Goal: Contribute content: Add original content to the website for others to see

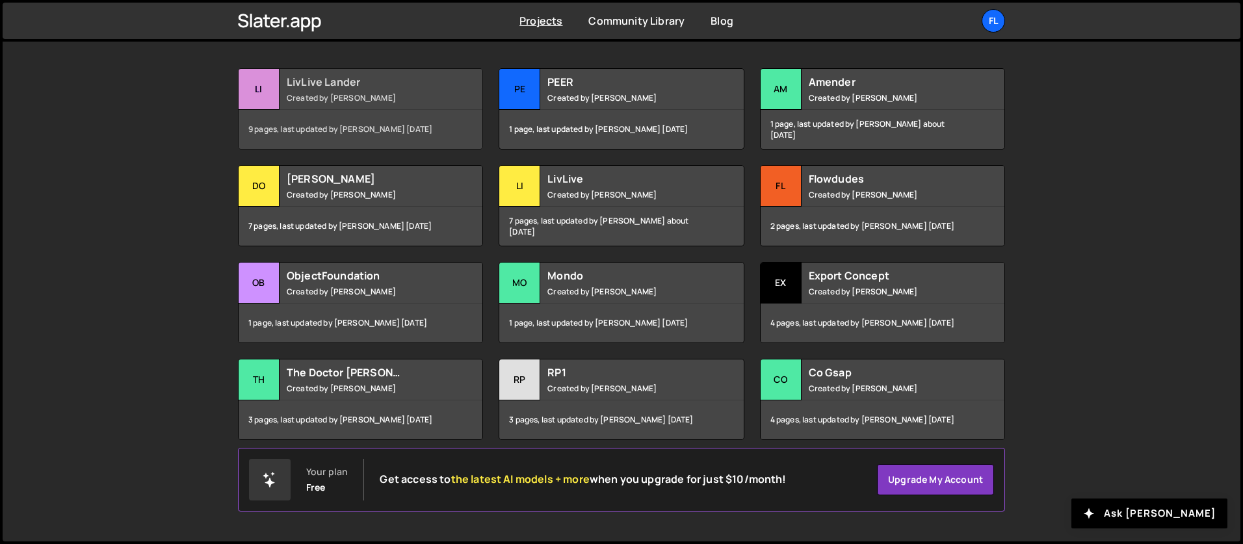
scroll to position [190, 0]
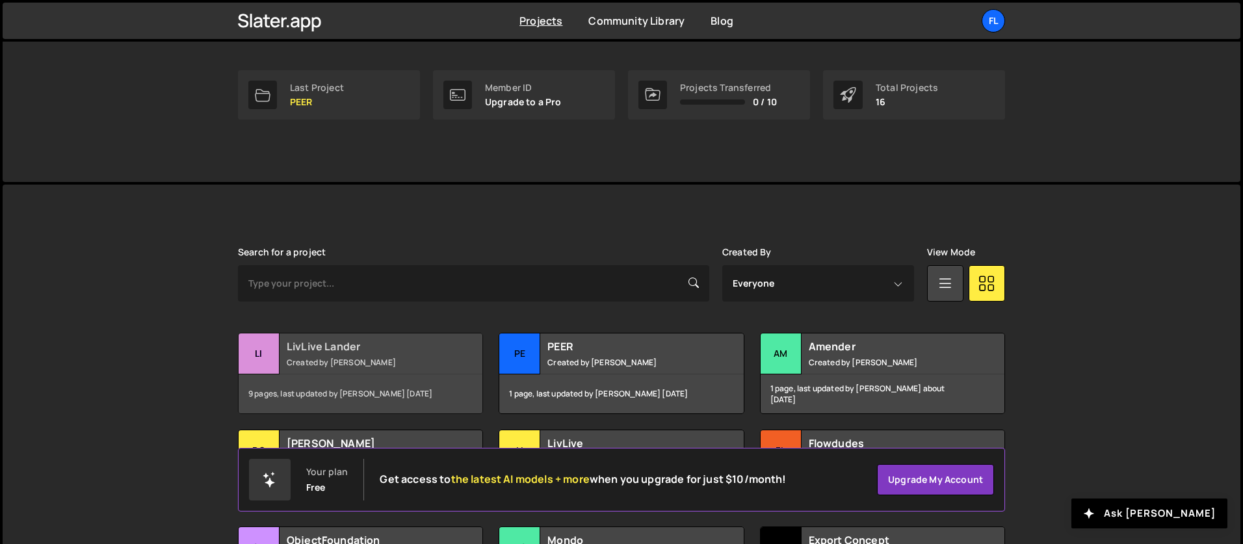
click at [317, 337] on div "LivLive Lander Created by Brian Marlow" at bounding box center [360, 353] width 244 height 40
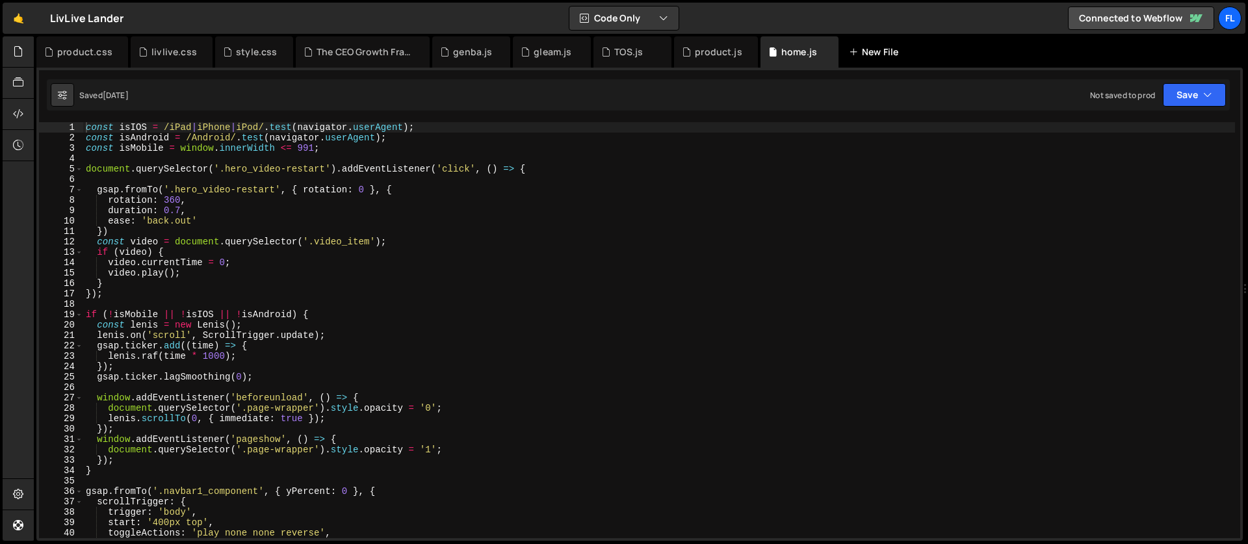
click at [874, 57] on div "New File" at bounding box center [876, 51] width 55 height 13
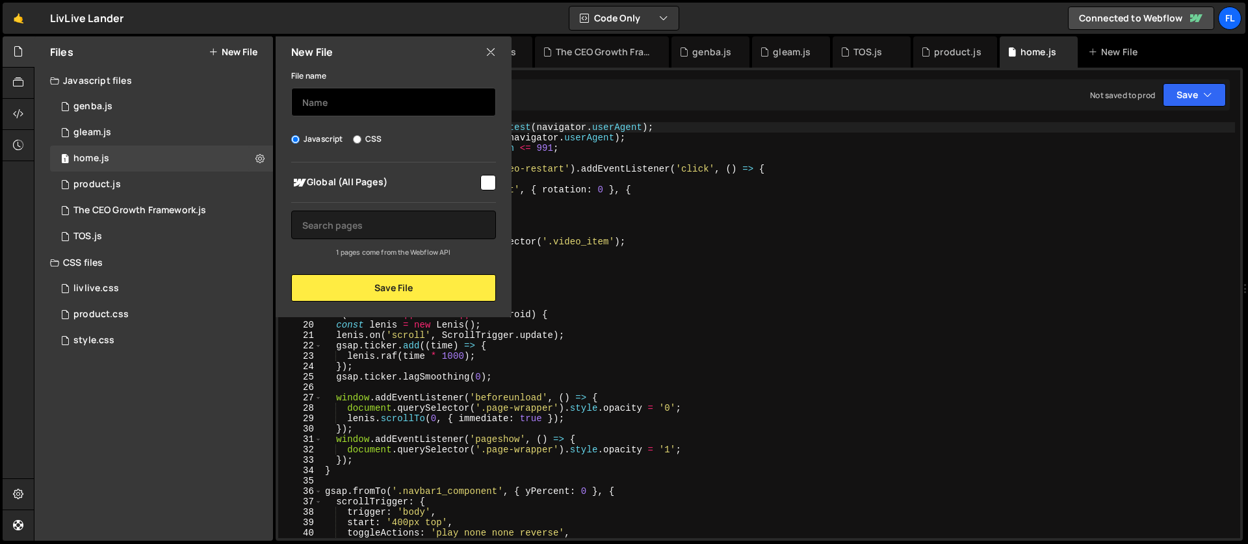
click at [363, 99] on input "text" at bounding box center [393, 102] width 205 height 29
type input "UI Social"
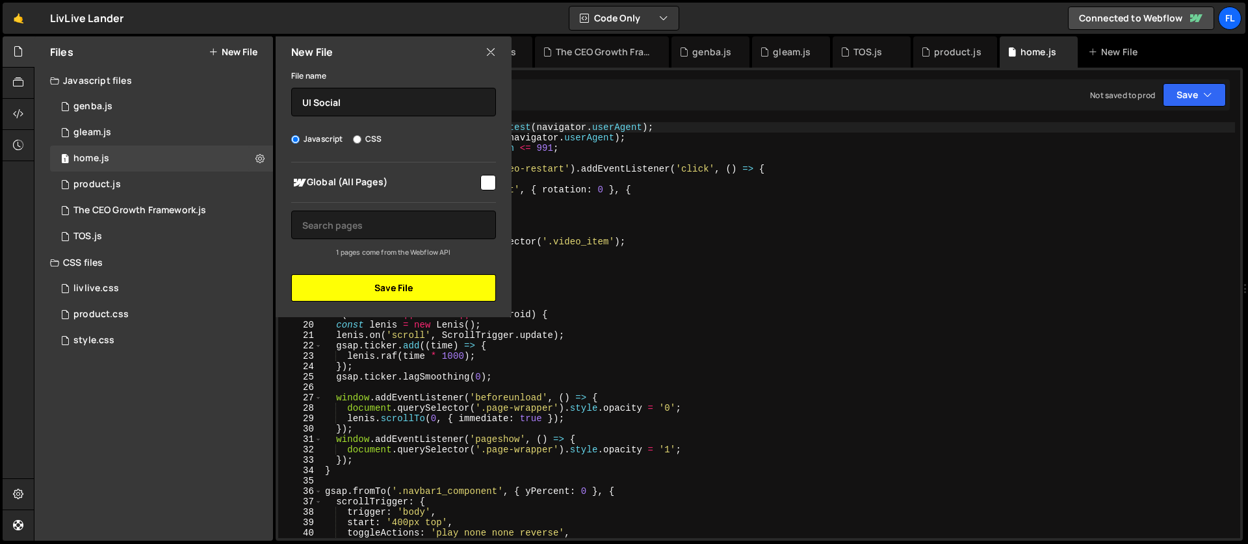
click at [361, 292] on button "Save File" at bounding box center [393, 287] width 205 height 27
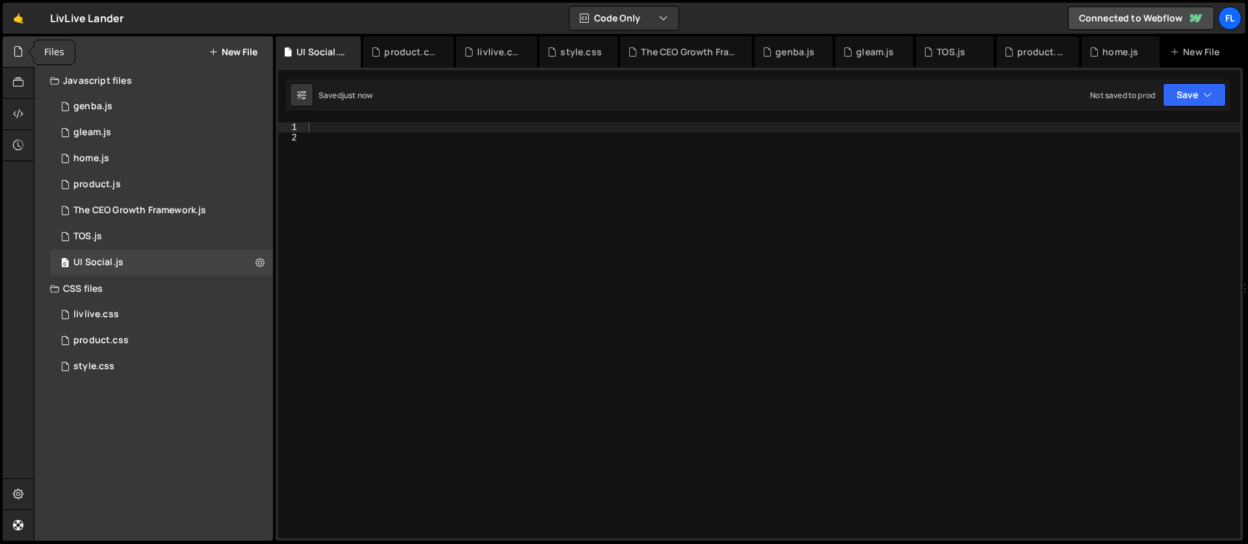
click at [18, 53] on icon at bounding box center [18, 51] width 10 height 14
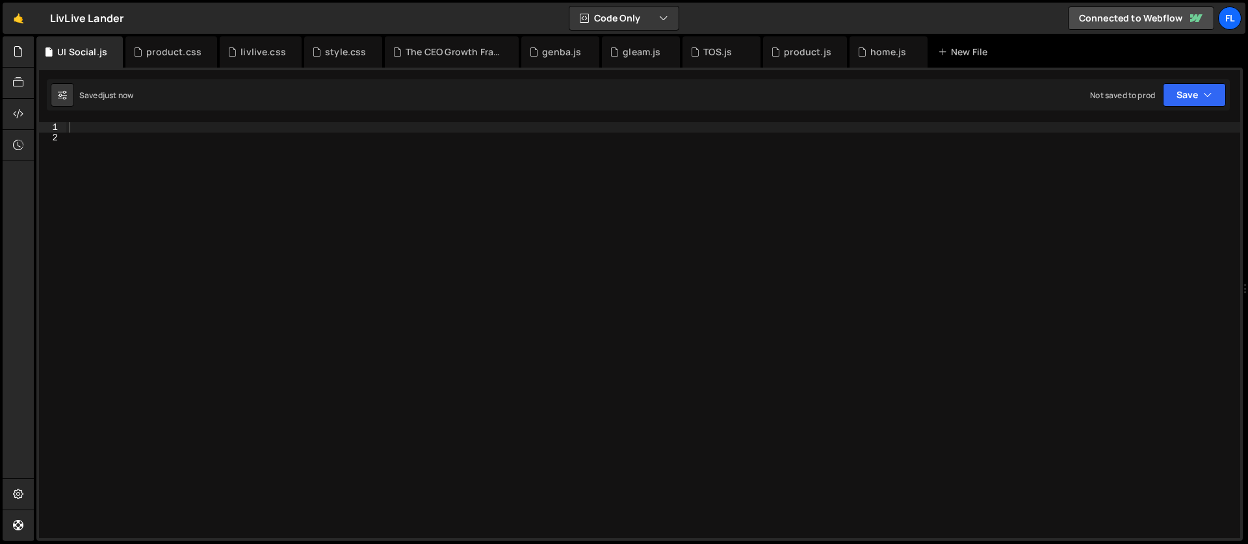
click at [89, 122] on div at bounding box center [653, 340] width 1174 height 437
click at [16, 51] on icon at bounding box center [18, 51] width 10 height 14
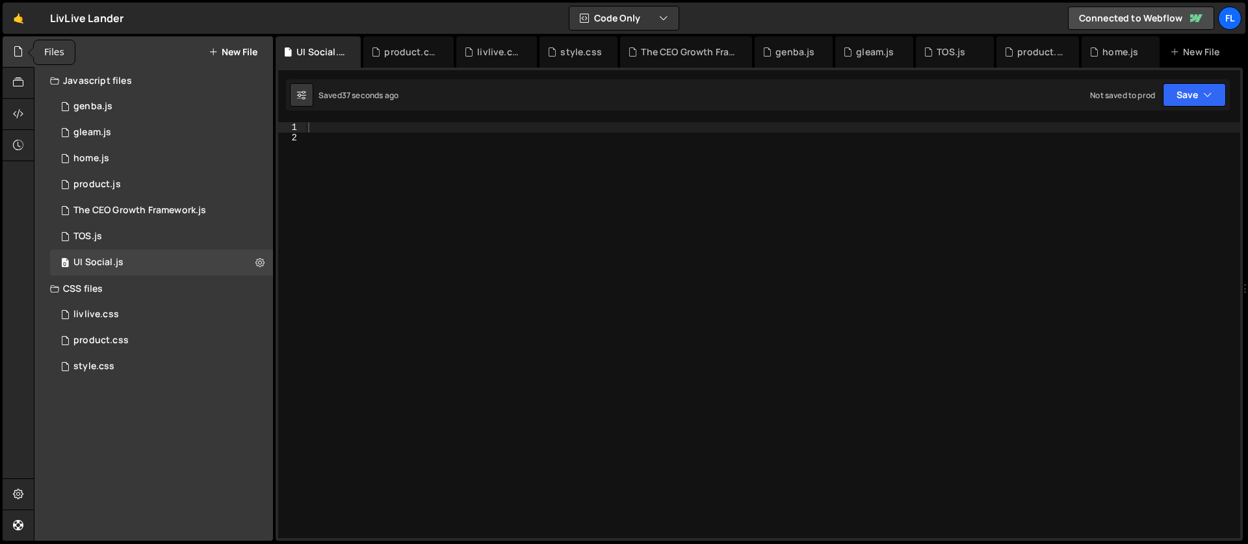
click at [19, 54] on icon at bounding box center [18, 51] width 10 height 14
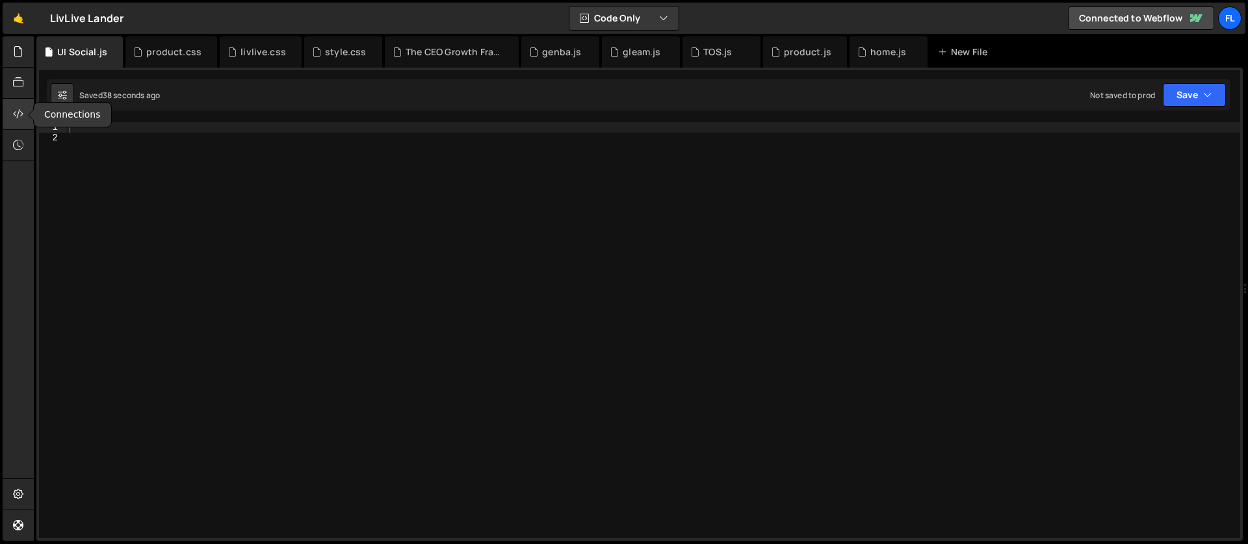
click at [16, 110] on icon at bounding box center [18, 114] width 10 height 14
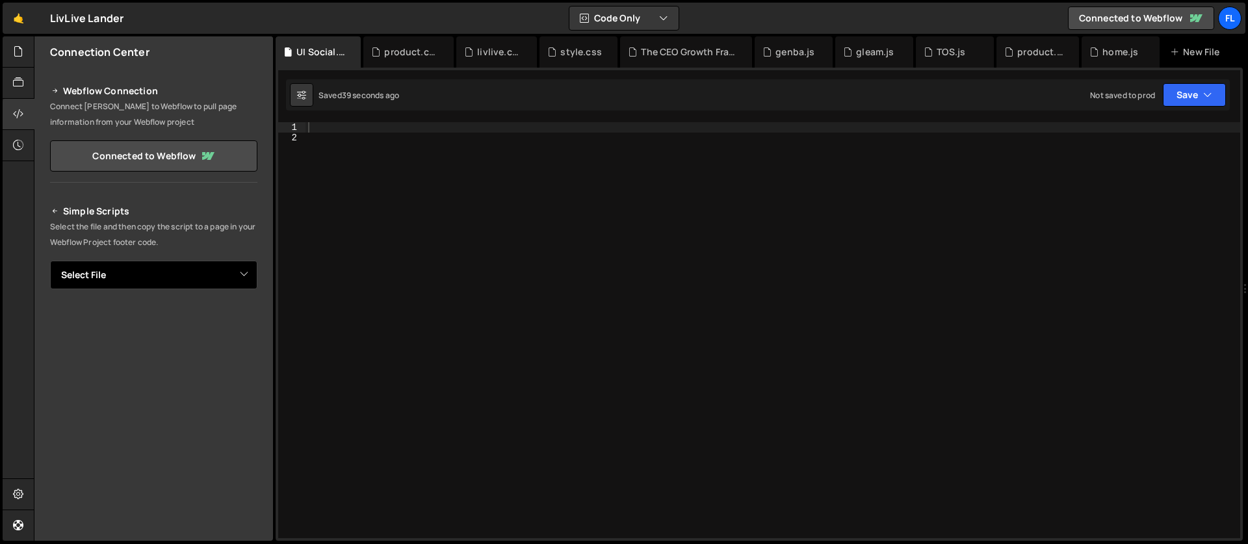
click at [103, 280] on select "Select File genba.js gleam.js home.js product.js The CEO Growth Framework.js TO…" at bounding box center [153, 275] width 207 height 29
select select "47428"
click at [50, 261] on select "Select File genba.js gleam.js home.js product.js The CEO Growth Framework.js TO…" at bounding box center [153, 275] width 207 height 29
click at [205, 324] on button "Copy" at bounding box center [218, 318] width 44 height 27
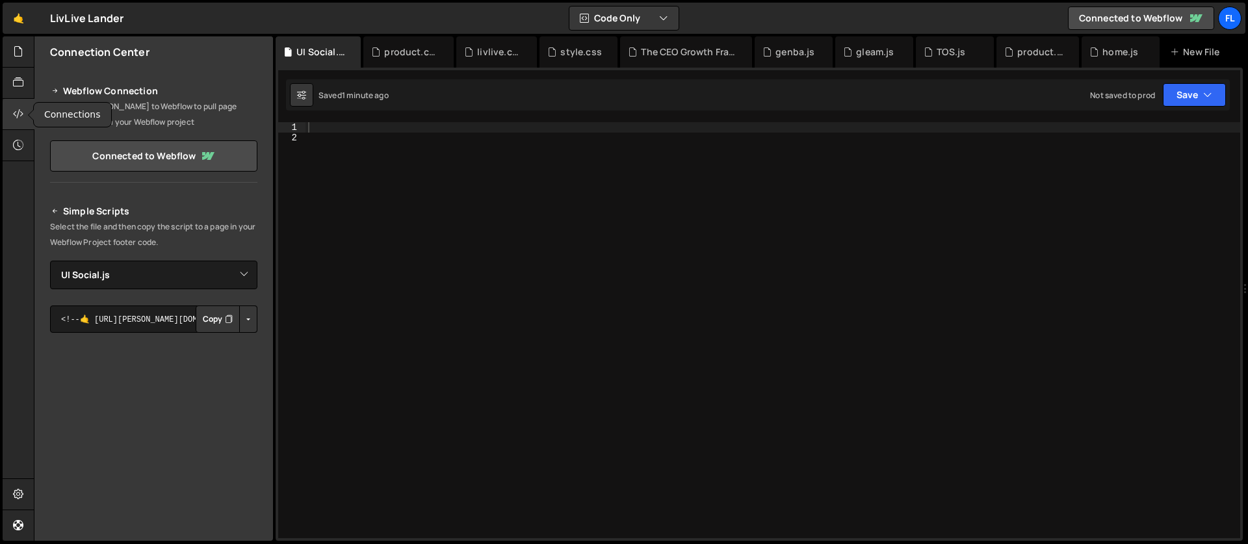
click at [19, 112] on icon at bounding box center [18, 114] width 10 height 14
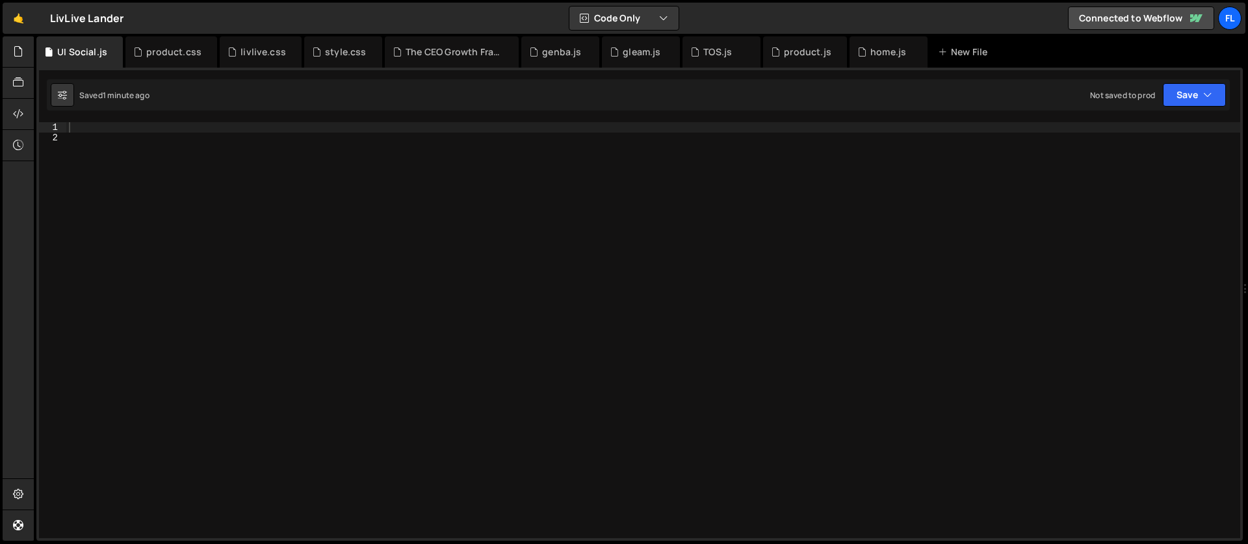
click at [88, 127] on div at bounding box center [653, 340] width 1174 height 437
paste textarea "}"
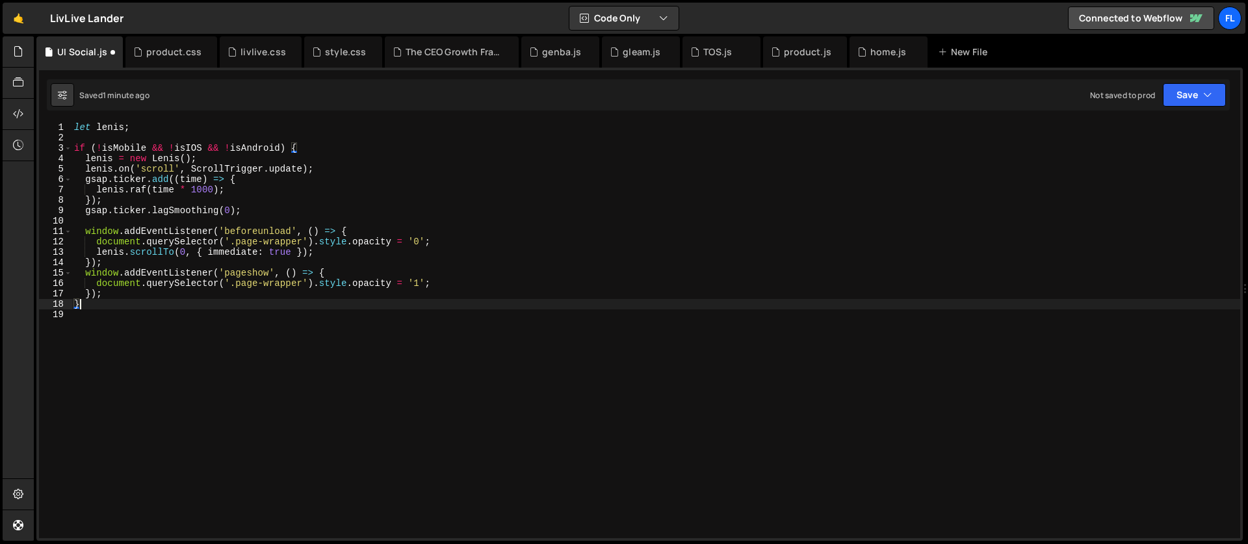
click at [305, 144] on div "let [PERSON_NAME] ; if ( ! isMobile && ! isIOS && ! isAndroid ) { [PERSON_NAME]…" at bounding box center [655, 340] width 1168 height 437
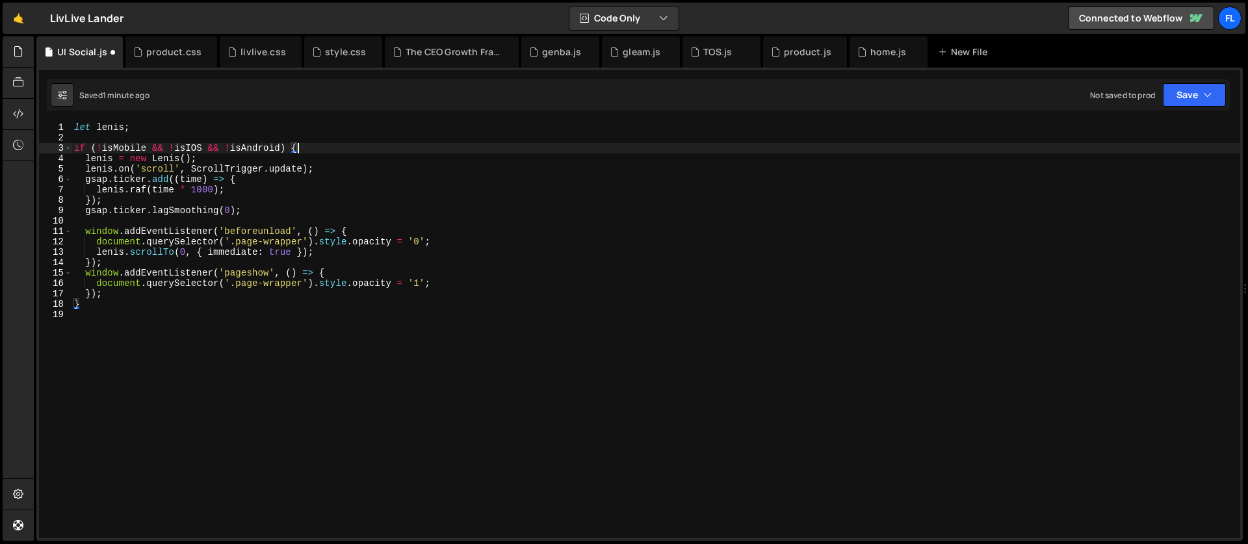
click at [81, 302] on div "let [PERSON_NAME] ; if ( ! isMobile && ! isIOS && ! isAndroid ) { [PERSON_NAME]…" at bounding box center [655, 340] width 1168 height 437
type textarea "}"
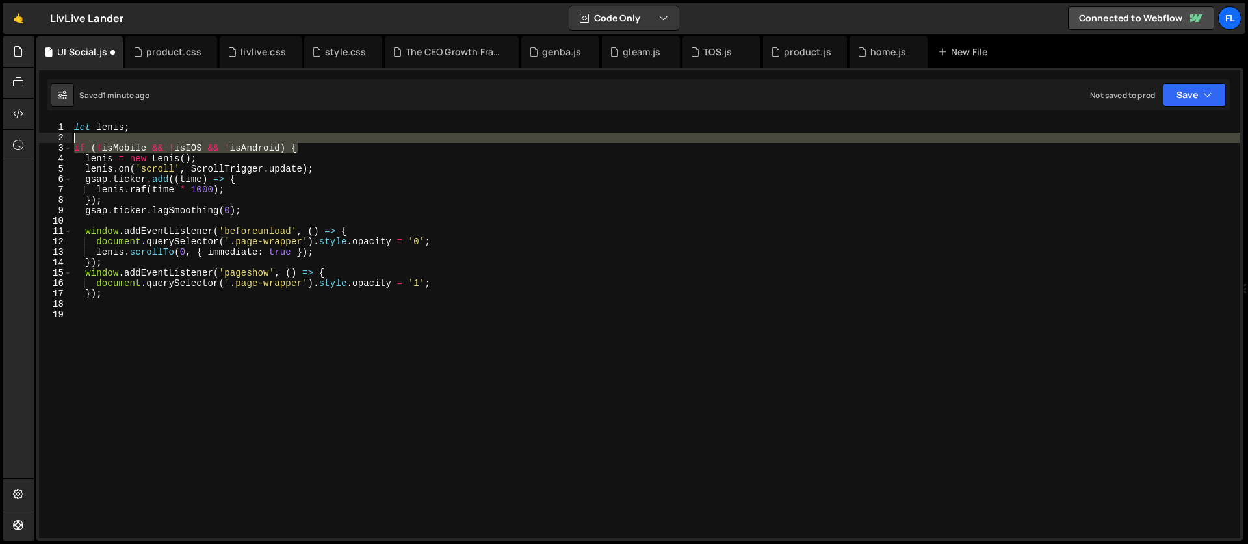
drag, startPoint x: 309, startPoint y: 144, endPoint x: 305, endPoint y: 138, distance: 7.0
click at [305, 138] on div "let [PERSON_NAME] ; if ( ! isMobile && ! isIOS && ! isAndroid ) { [PERSON_NAME]…" at bounding box center [655, 340] width 1168 height 437
type textarea "if (!isMobile && !isIOS && !isAndroid) {"
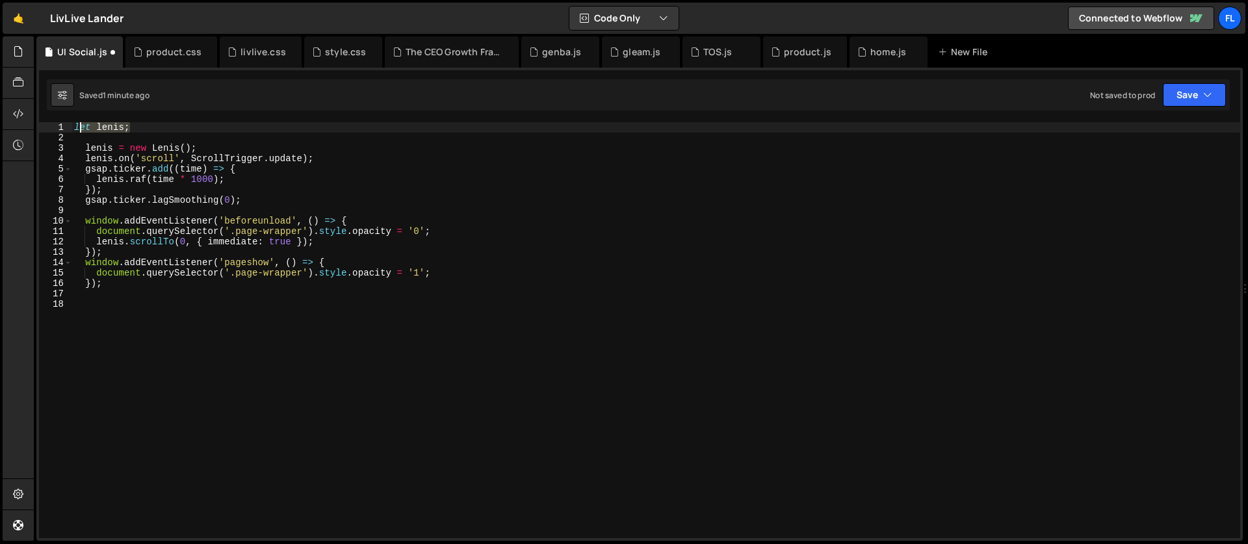
drag, startPoint x: 136, startPoint y: 123, endPoint x: 48, endPoint y: 119, distance: 88.5
click at [48, 119] on div "1 2 3 4 5 6 7 8 9 10 11 12 13 14 15 16 17 18 19 20 21 22 23 24 25 26 27 28 29 3…" at bounding box center [639, 304] width 1206 height 473
type textarea "let [PERSON_NAME];"
click at [82, 149] on div "[PERSON_NAME] = new [PERSON_NAME] ( ) ; [PERSON_NAME] . on ( 'scroll' , ScrollT…" at bounding box center [655, 340] width 1168 height 437
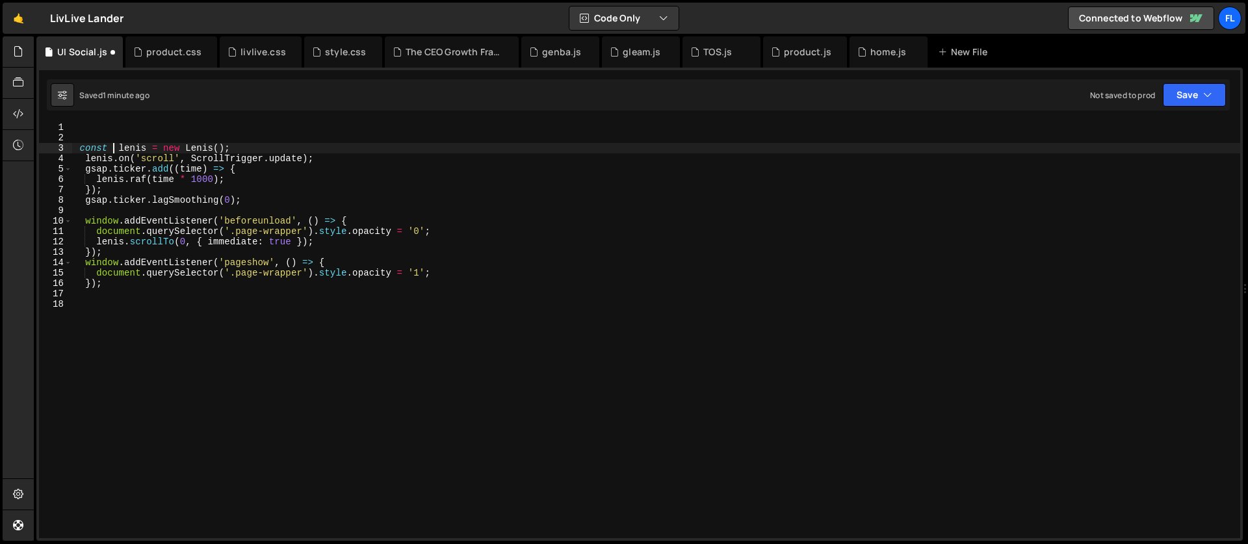
scroll to position [0, 3]
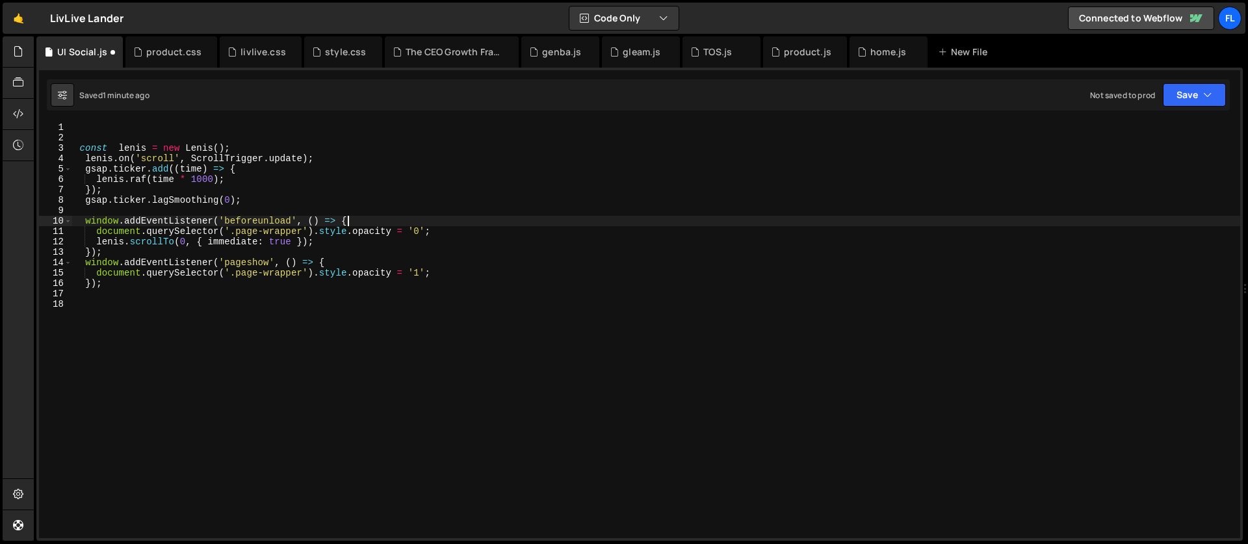
click at [359, 218] on div "const [PERSON_NAME] = new [PERSON_NAME] ( ) ; [PERSON_NAME] . on ( 'scroll' , S…" at bounding box center [655, 340] width 1168 height 437
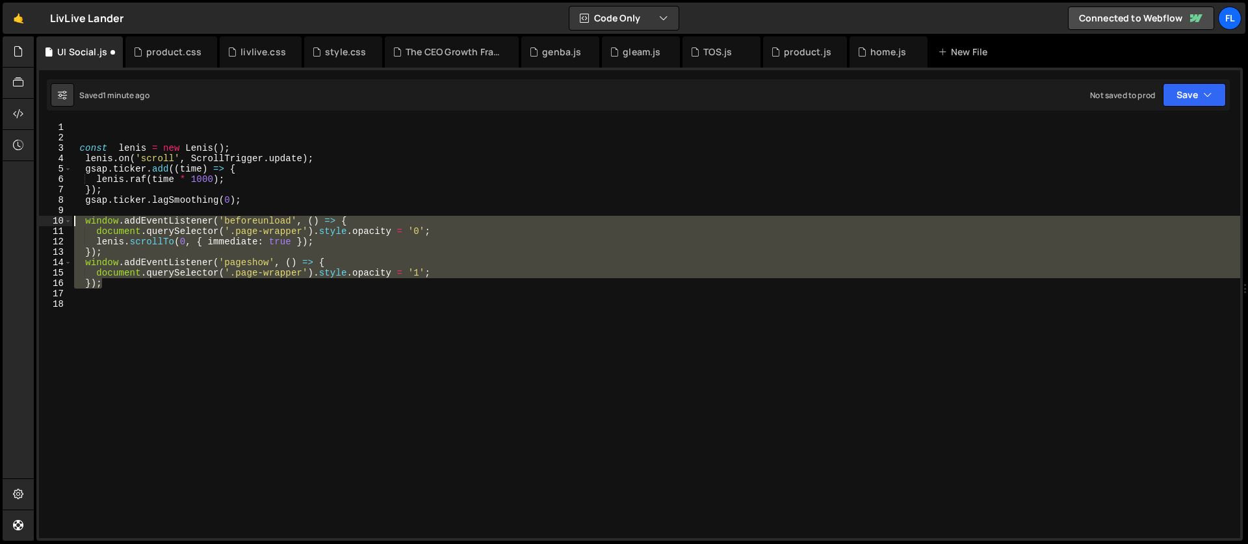
drag, startPoint x: 109, startPoint y: 287, endPoint x: 46, endPoint y: 218, distance: 92.5
click at [46, 218] on div "window.addEventListener('beforeunload', () => { 1 2 3 4 5 6 7 8 9 10 11 12 13 1…" at bounding box center [639, 330] width 1201 height 416
type textarea "window.addEventListener('beforeunload', () => { document.querySelector('.page-w…"
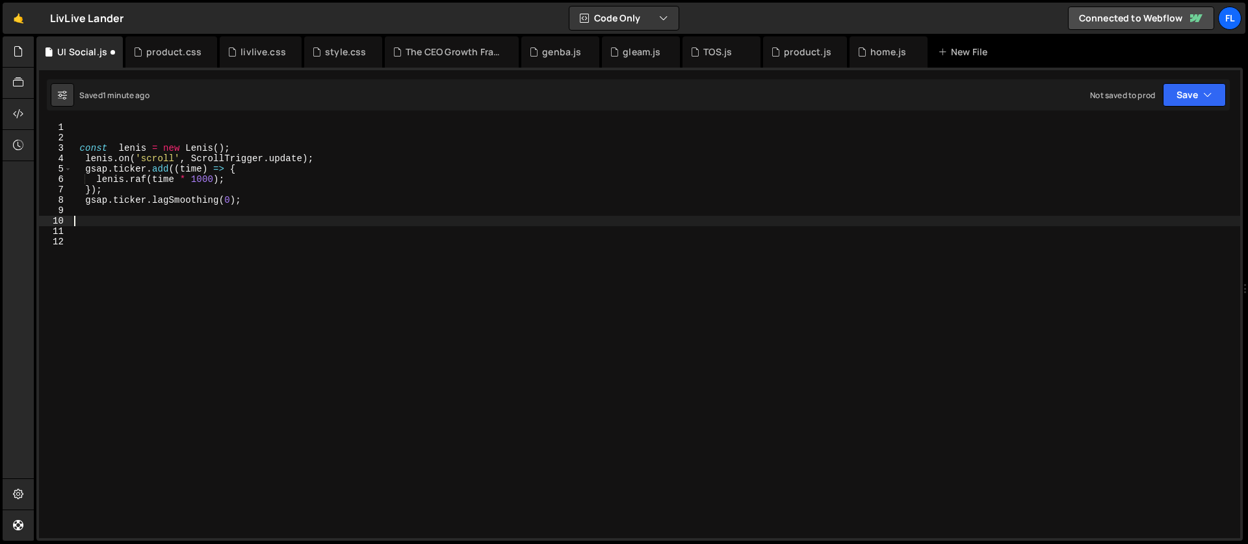
scroll to position [0, 0]
click at [249, 170] on div "const [PERSON_NAME] = new [PERSON_NAME] ( ) ; [PERSON_NAME] . on ( 'scroll' , S…" at bounding box center [655, 340] width 1168 height 437
click at [148, 202] on div "const [PERSON_NAME] = new [PERSON_NAME] ( ) ; [PERSON_NAME] . on ( 'scroll' , S…" at bounding box center [655, 340] width 1168 height 437
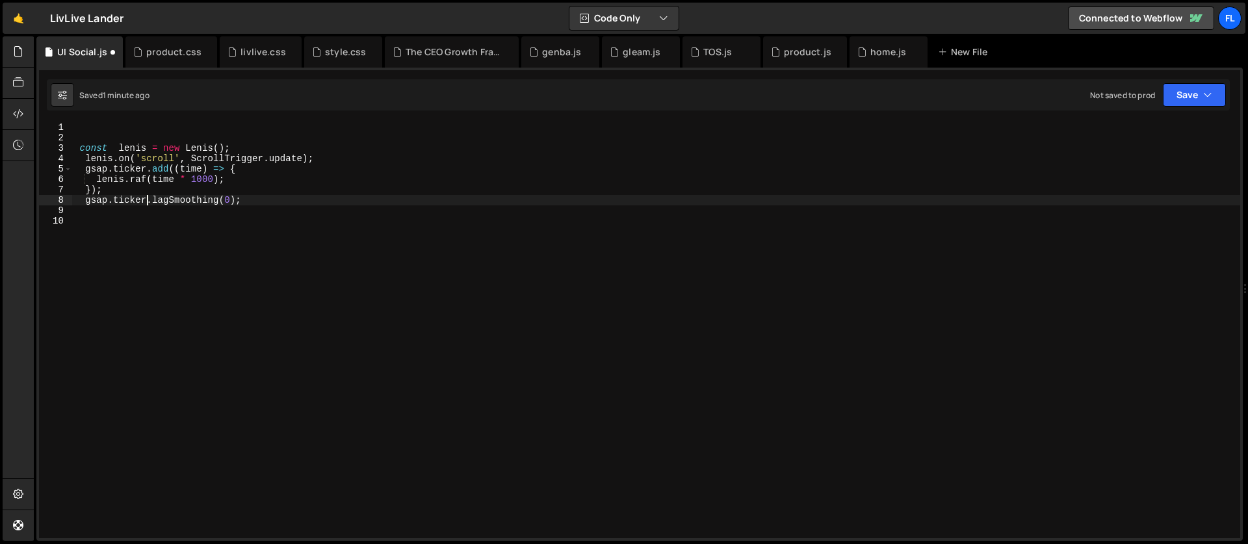
click at [78, 149] on div "const [PERSON_NAME] = new [PERSON_NAME] ( ) ; [PERSON_NAME] . on ( 'scroll' , S…" at bounding box center [655, 340] width 1168 height 437
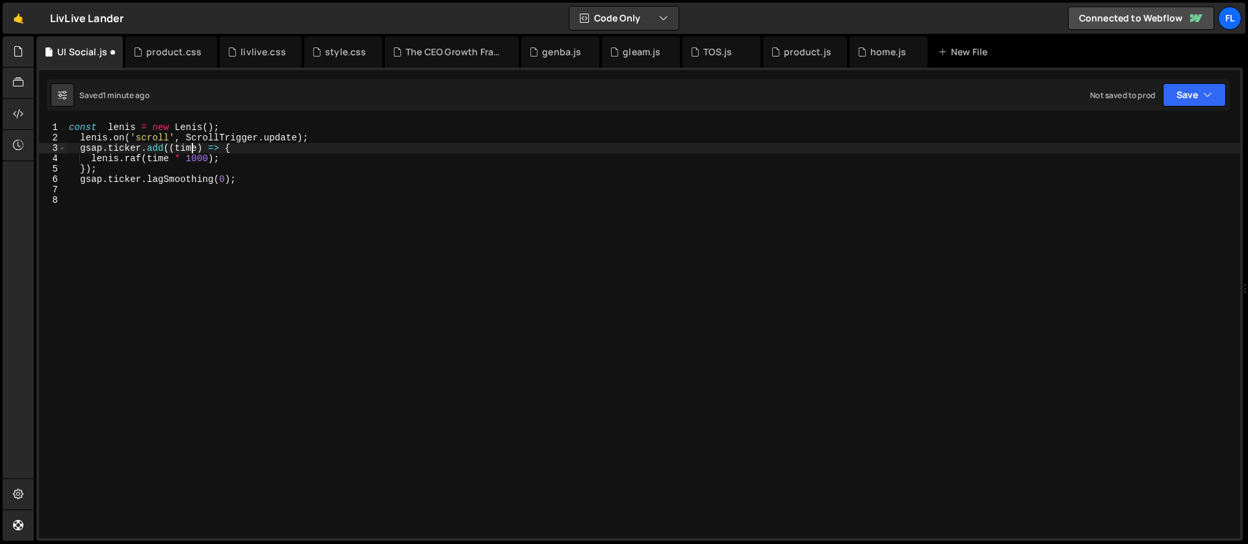
click at [193, 146] on div "const [PERSON_NAME] = new [PERSON_NAME] ( ) ; [PERSON_NAME] . on ( 'scroll' , S…" at bounding box center [653, 340] width 1174 height 437
type textarea "gsap.ticker.add((time) => {"
click at [142, 235] on div "const [PERSON_NAME] = new [PERSON_NAME] ( ) ; [PERSON_NAME] . on ( 'scroll' , S…" at bounding box center [653, 340] width 1174 height 437
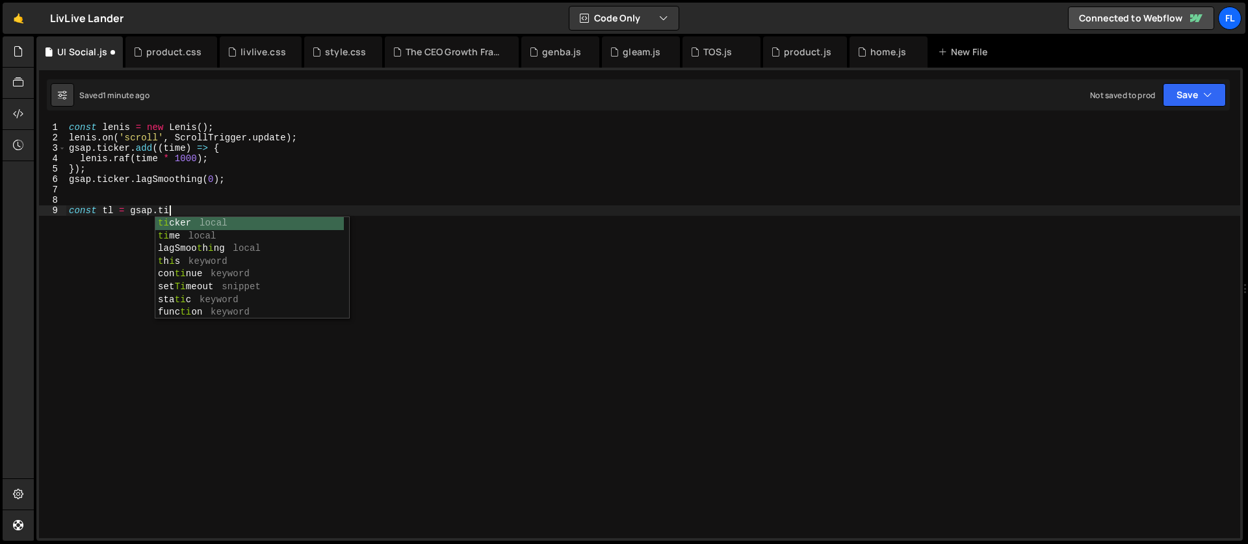
scroll to position [0, 6]
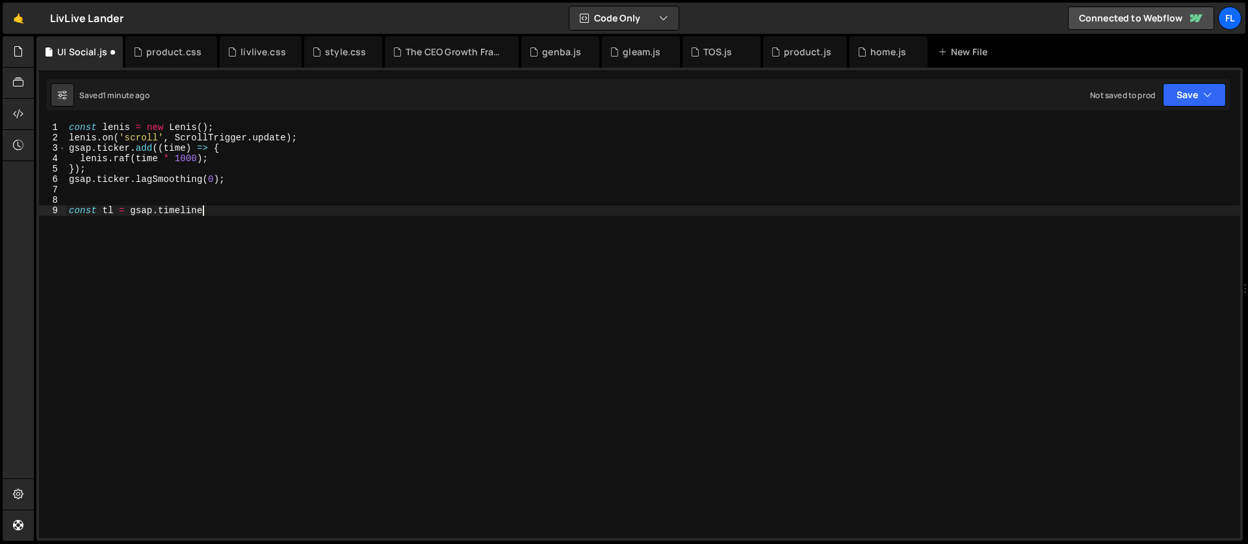
type textarea "const tl = gsap.timeline()"
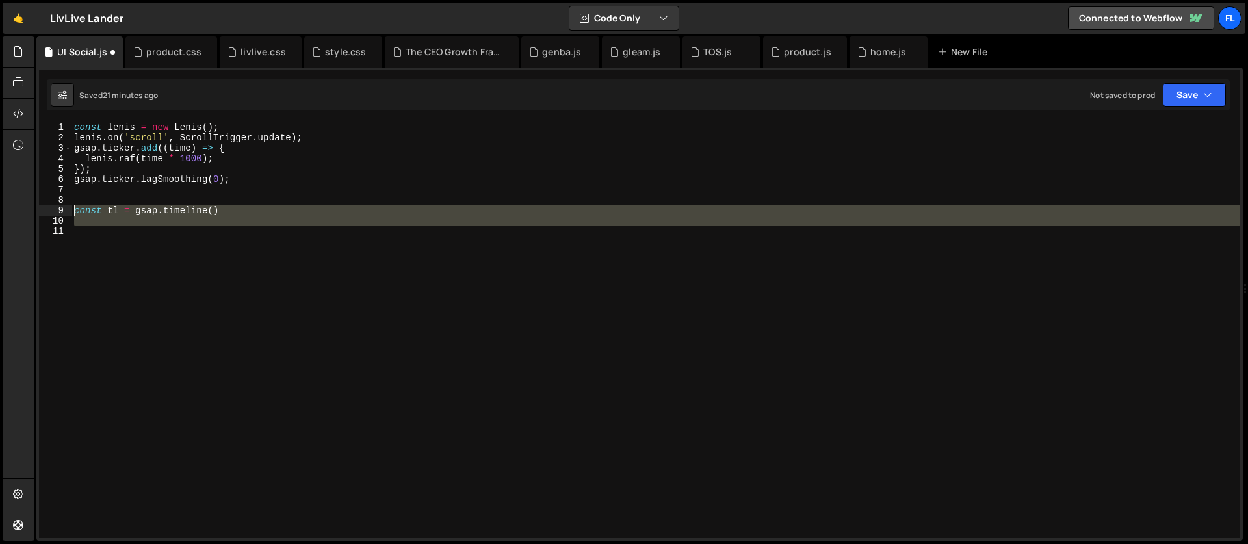
drag, startPoint x: 98, startPoint y: 241, endPoint x: 46, endPoint y: 211, distance: 60.0
click at [46, 211] on div "1 2 3 4 5 6 7 8 9 10 11 const [PERSON_NAME] = new [PERSON_NAME] ( ) ; [PERSON_N…" at bounding box center [639, 330] width 1201 height 416
paste textarea "}, '<0.2')"
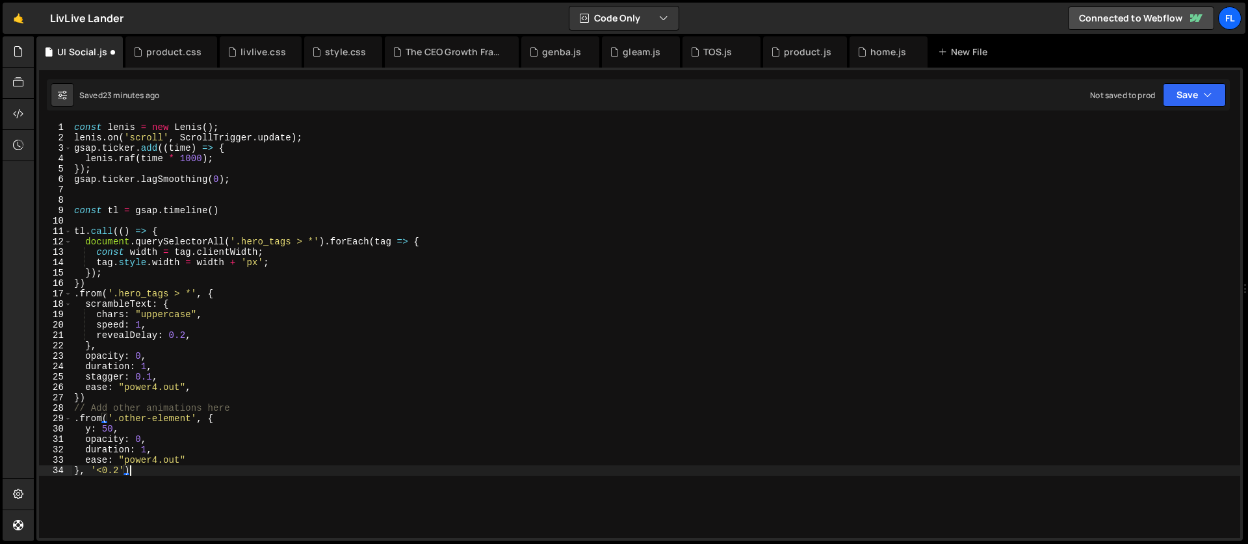
click at [168, 247] on div "const [PERSON_NAME] = new [PERSON_NAME] ( ) ; [PERSON_NAME] . on ( 'scroll' , S…" at bounding box center [655, 340] width 1168 height 437
type textarea "const width = tag.clientWidth;"
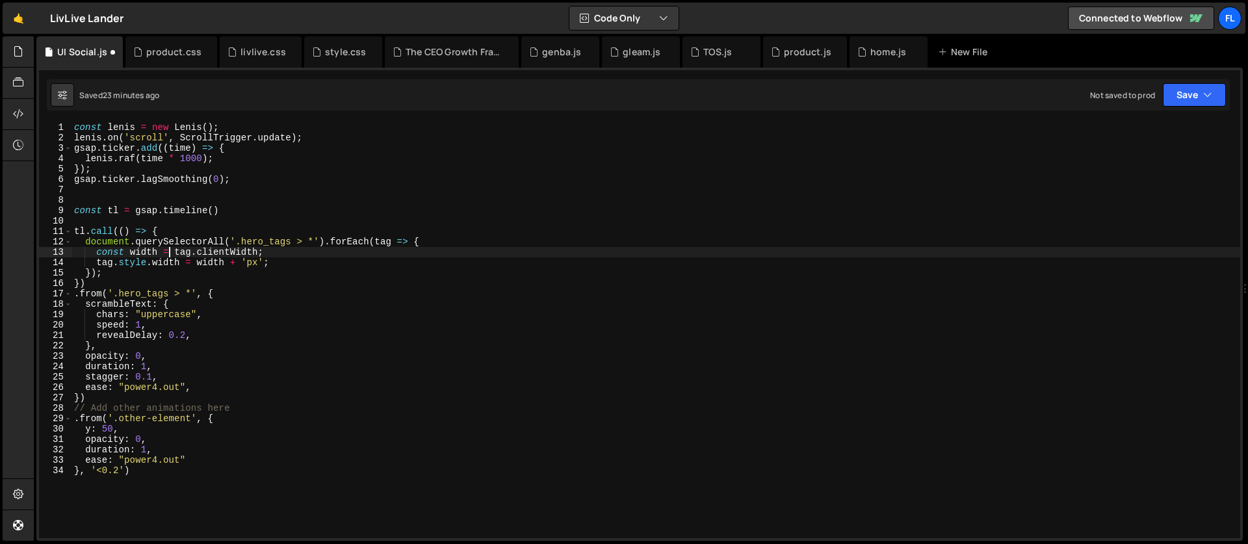
click at [227, 197] on div "const [PERSON_NAME] = new [PERSON_NAME] ( ) ; [PERSON_NAME] . on ( 'scroll' , S…" at bounding box center [655, 340] width 1168 height 437
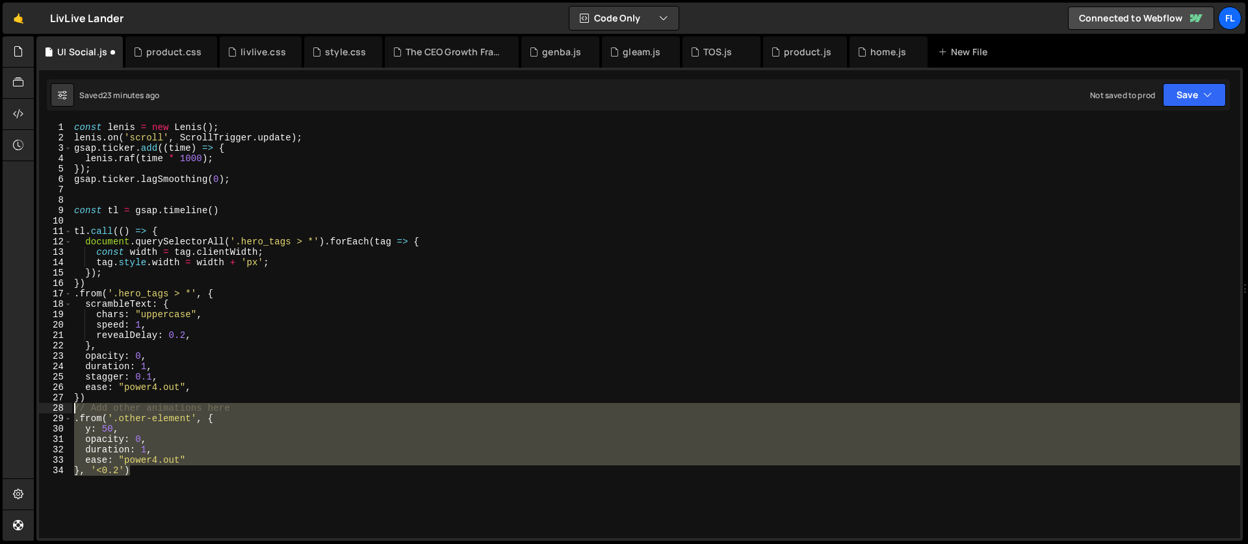
drag, startPoint x: 138, startPoint y: 475, endPoint x: 62, endPoint y: 408, distance: 101.3
click at [62, 408] on div "1 2 3 4 5 6 7 8 9 10 11 12 13 14 15 16 17 18 19 20 21 22 23 24 25 26 27 28 29 3…" at bounding box center [639, 330] width 1201 height 416
type textarea "// Add other animations here .from('.other-element', {"
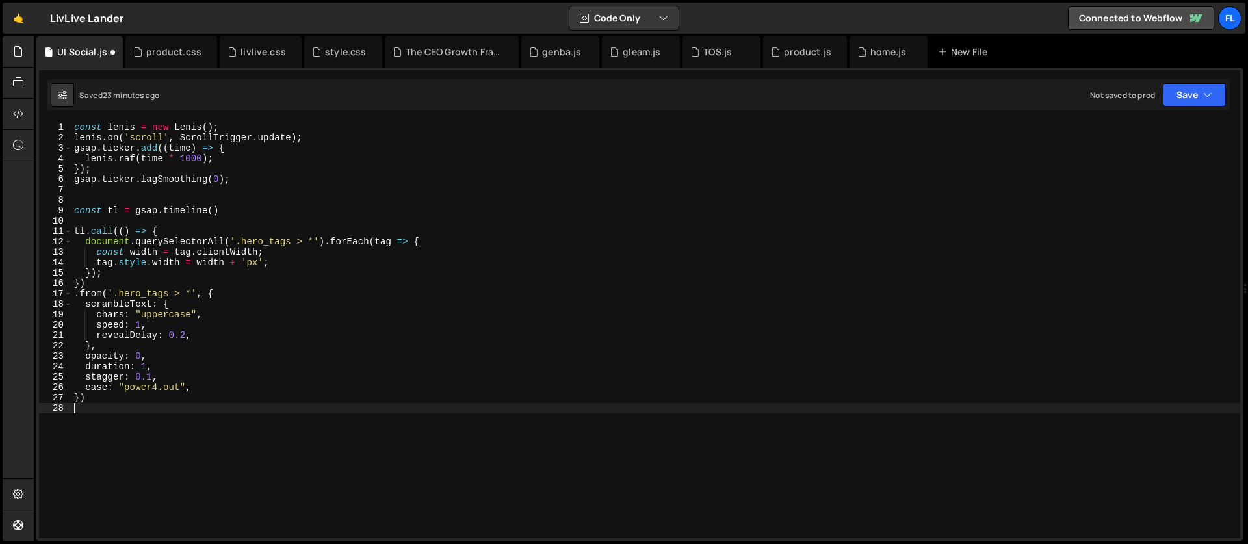
type textarea "})"
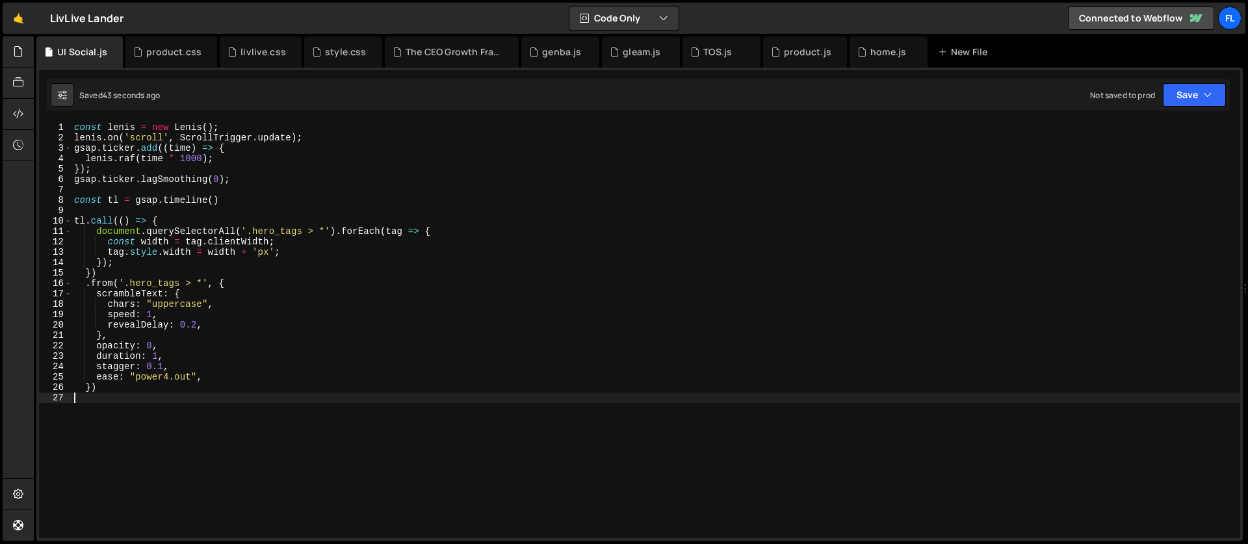
click at [151, 315] on div "const [PERSON_NAME] = new [PERSON_NAME] ( ) ; [PERSON_NAME] . on ( 'scroll' , S…" at bounding box center [655, 340] width 1168 height 437
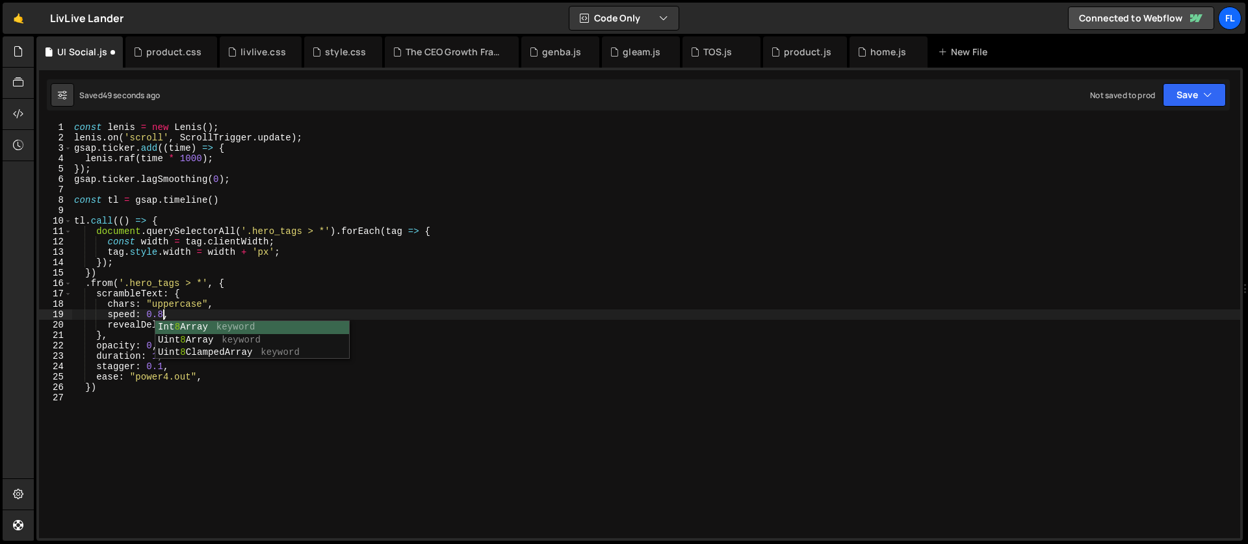
scroll to position [0, 6]
click at [166, 307] on div "const [PERSON_NAME] = new [PERSON_NAME] ( ) ; [PERSON_NAME] . on ( 'scroll' , S…" at bounding box center [655, 340] width 1168 height 437
click at [196, 325] on div "const [PERSON_NAME] = new [PERSON_NAME] ( ) ; [PERSON_NAME] . on ( 'scroll' , S…" at bounding box center [655, 340] width 1168 height 437
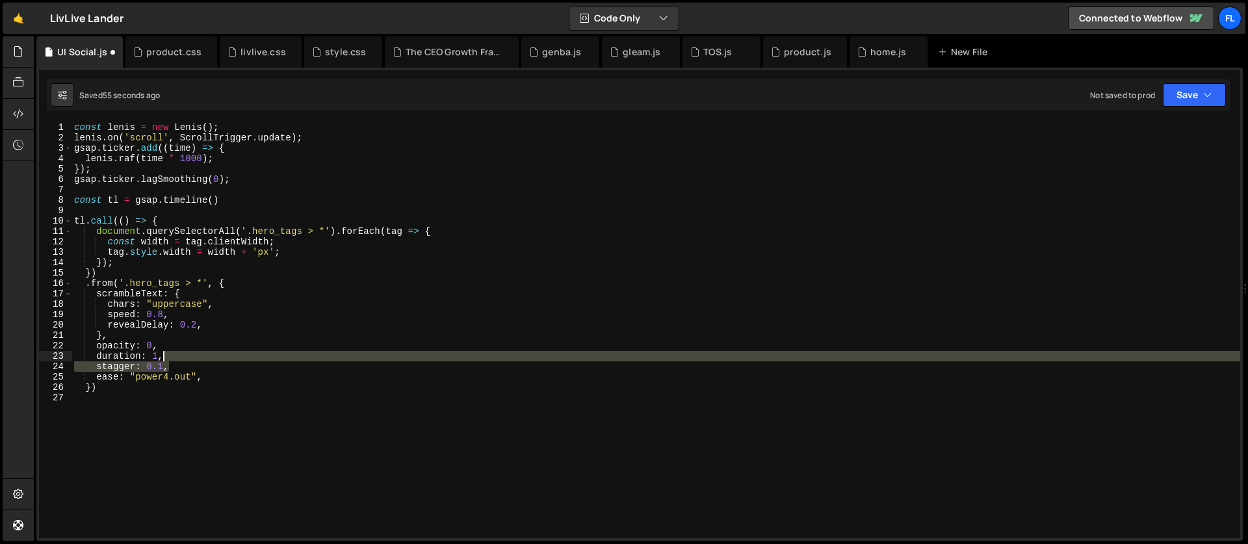
drag, startPoint x: 179, startPoint y: 368, endPoint x: 181, endPoint y: 352, distance: 16.4
click at [181, 352] on div "const [PERSON_NAME] = new [PERSON_NAME] ( ) ; [PERSON_NAME] . on ( 'scroll' , S…" at bounding box center [655, 340] width 1168 height 437
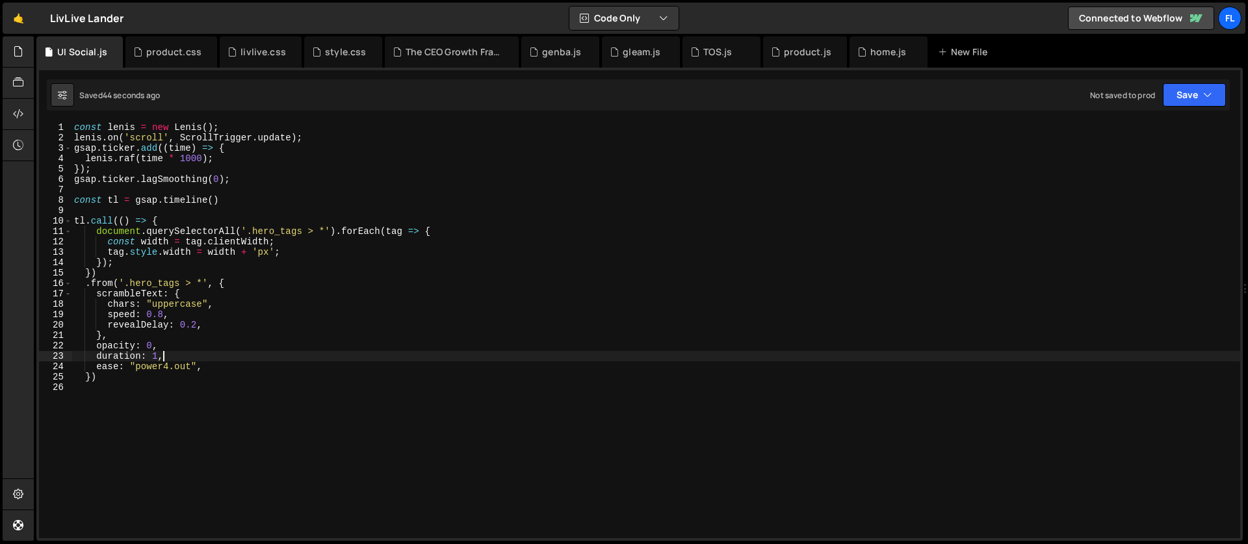
click at [123, 374] on div "const [PERSON_NAME] = new [PERSON_NAME] ( ) ; [PERSON_NAME] . on ( 'scroll' , S…" at bounding box center [655, 340] width 1168 height 437
type textarea "})"
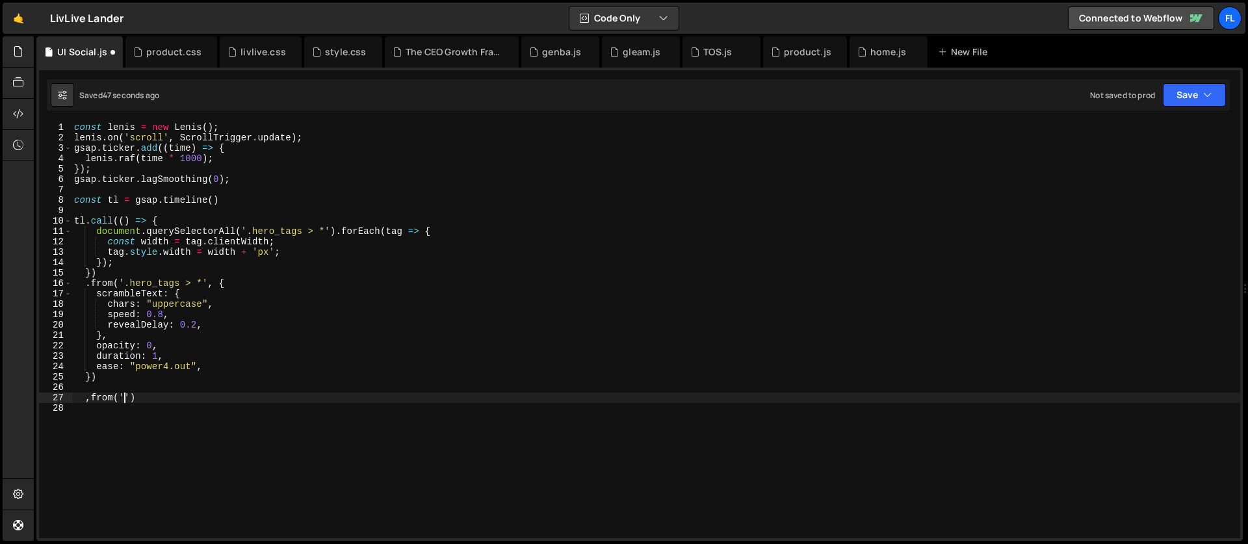
scroll to position [0, 3]
paste textarea "grid-line')"
type textarea ",from('.grid-line', {)"
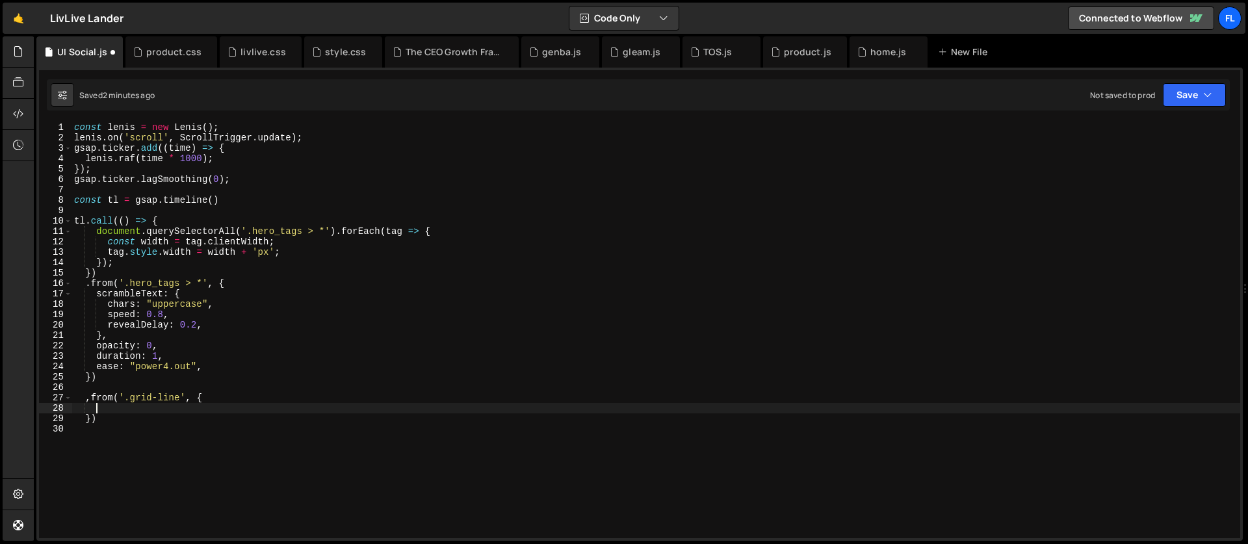
click at [133, 409] on div "const [PERSON_NAME] = new [PERSON_NAME] ( ) ; [PERSON_NAME] . on ( 'scroll' , S…" at bounding box center [655, 340] width 1168 height 437
click at [280, 406] on div "const [PERSON_NAME] = new [PERSON_NAME] ( ) ; [PERSON_NAME] . on ( 'scroll' , S…" at bounding box center [655, 340] width 1168 height 437
type textarea "clipPath: 'inset(0 0 100% 0)',"
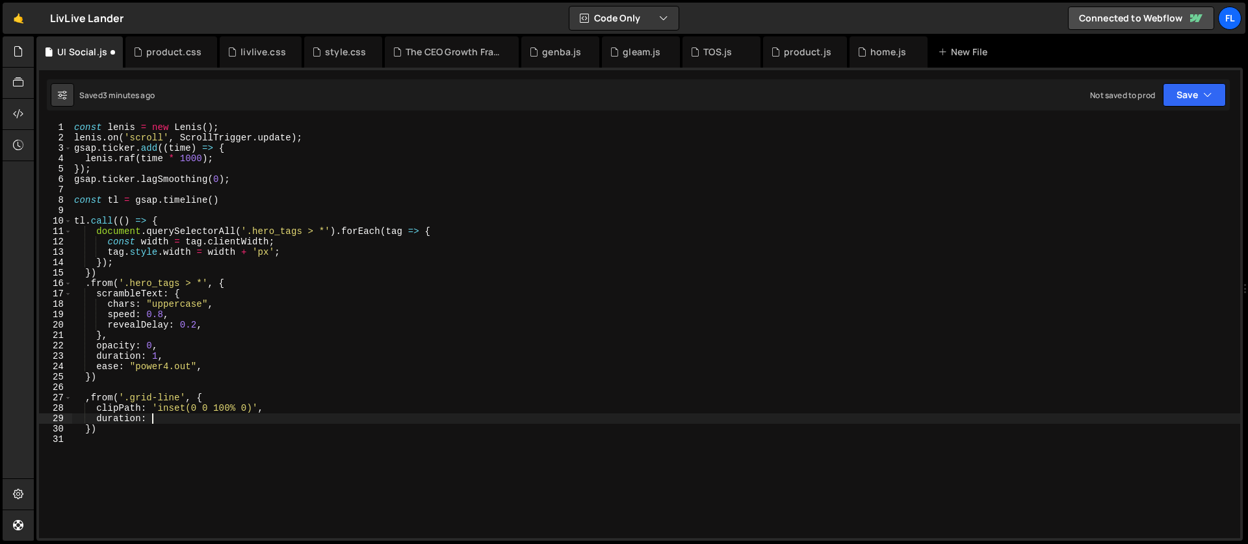
type textarea "duration: 2,"
type textarea "e"
type textarea "d"
type textarea "stagger: {"
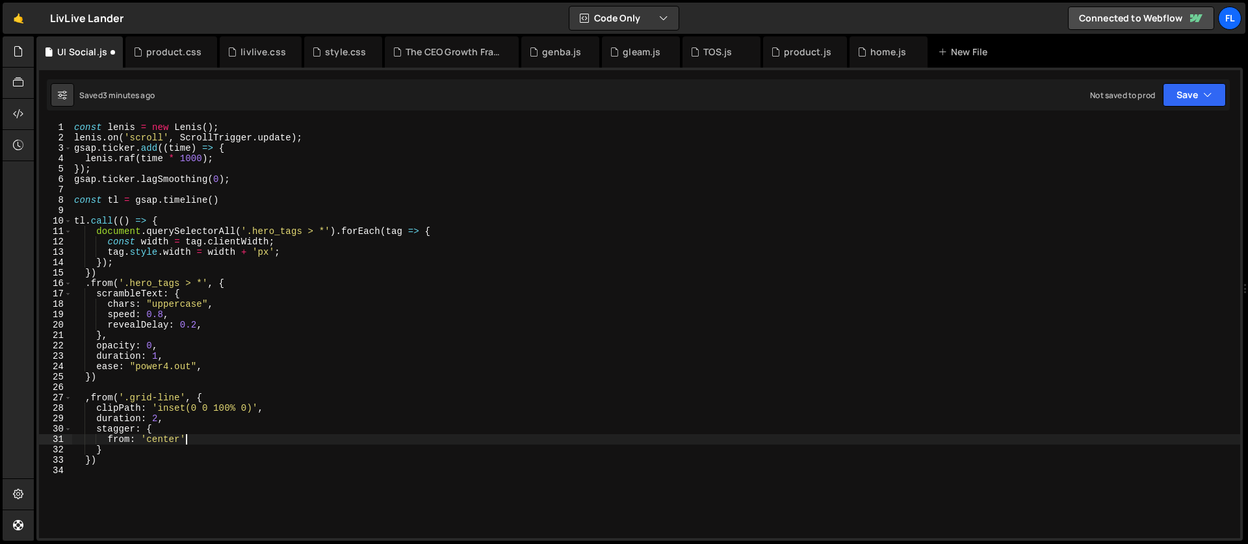
type textarea "from: 'center',"
type textarea "e"
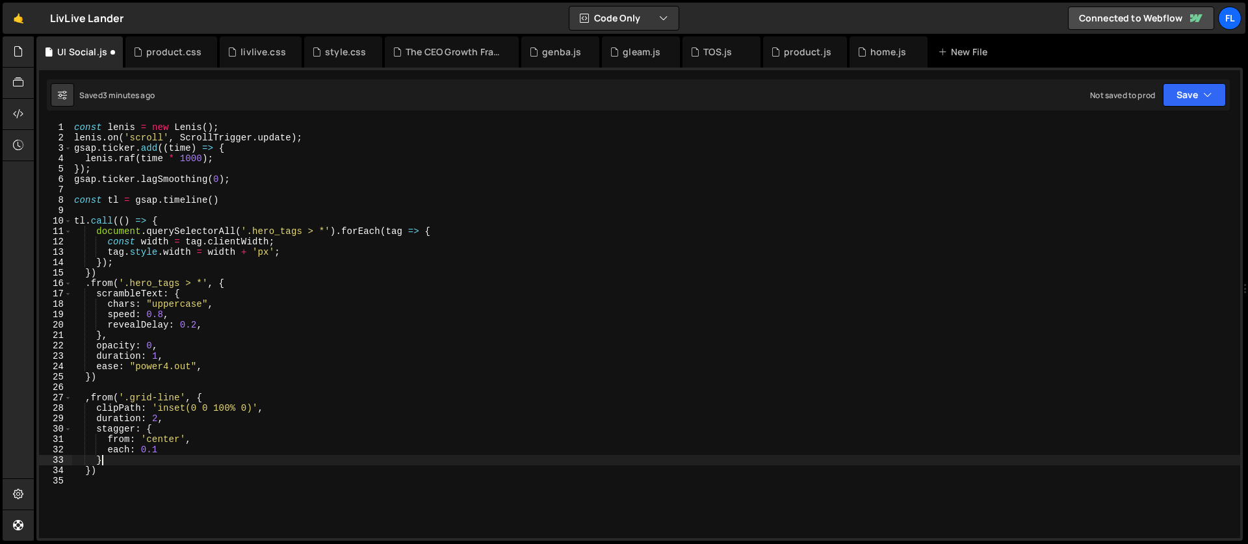
click at [107, 461] on div "const [PERSON_NAME] = new [PERSON_NAME] ( ) ; [PERSON_NAME] . on ( 'scroll' , S…" at bounding box center [655, 340] width 1168 height 437
type textarea "},"
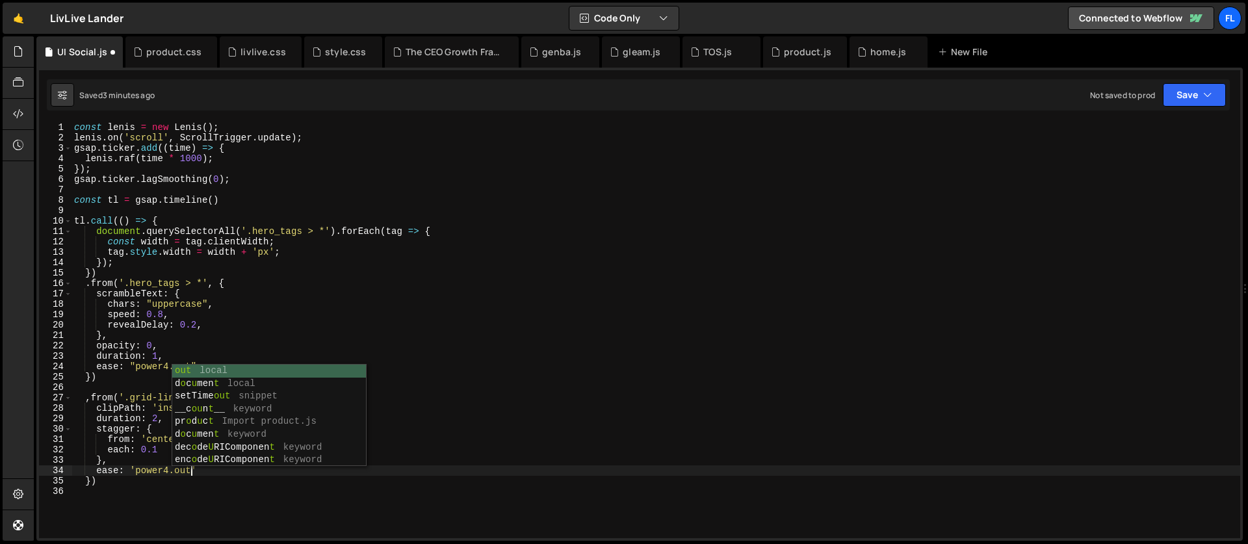
scroll to position [0, 8]
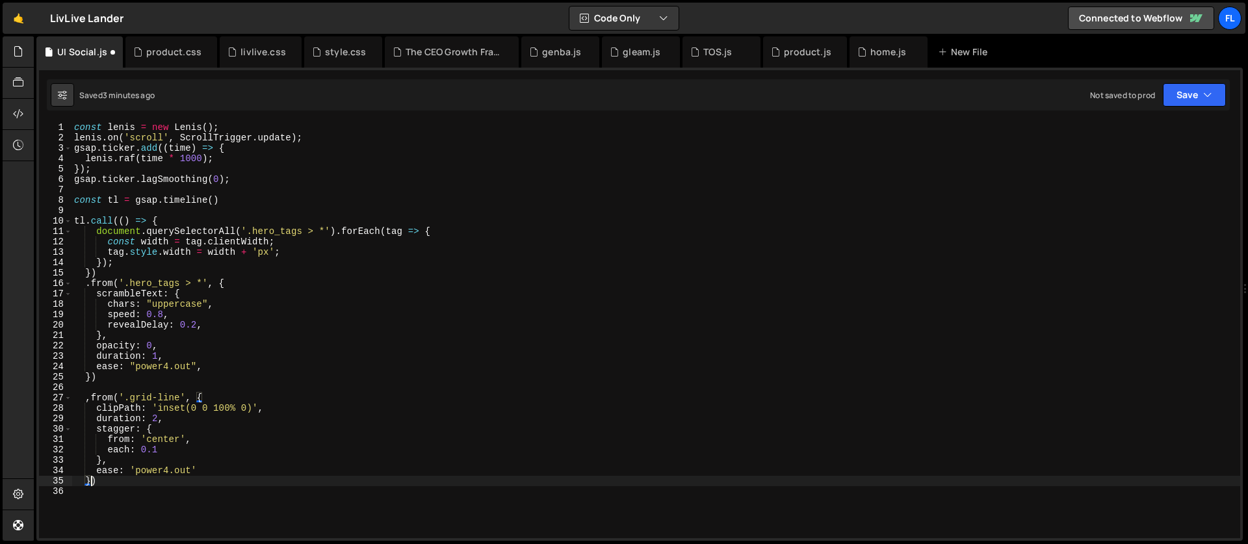
click at [91, 483] on div "const [PERSON_NAME] = new [PERSON_NAME] ( ) ; [PERSON_NAME] . on ( 'scroll' , S…" at bounding box center [655, 340] width 1168 height 437
type textarea "}, 0)"
click at [96, 387] on div "const [PERSON_NAME] = new [PERSON_NAME] ( ) ; [PERSON_NAME] . on ( 'scroll' , S…" at bounding box center [655, 340] width 1168 height 437
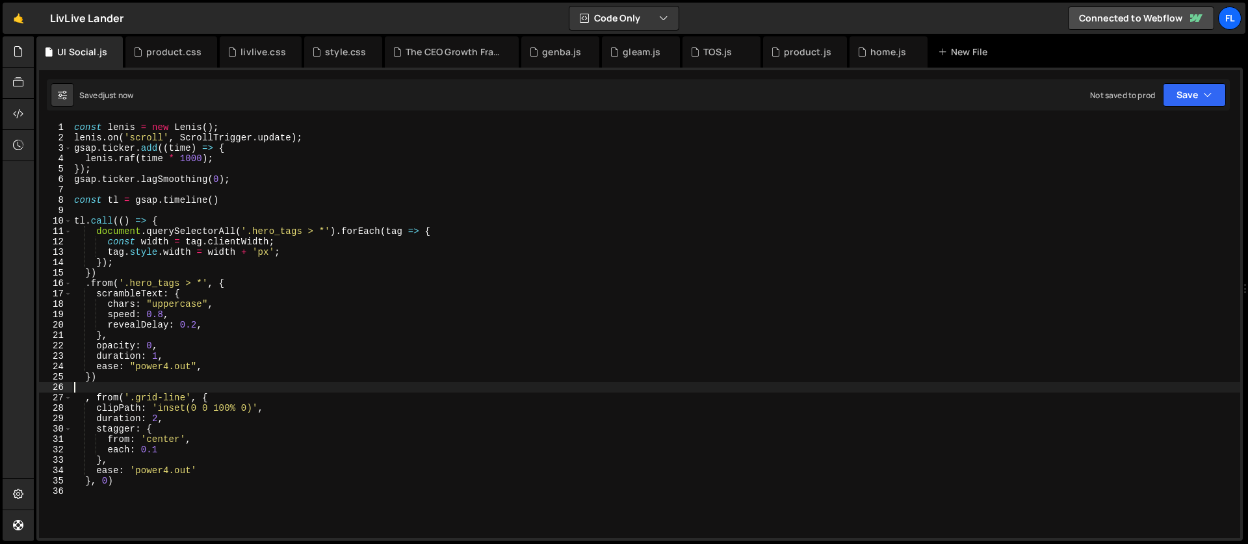
click at [96, 398] on div "const [PERSON_NAME] = new [PERSON_NAME] ( ) ; [PERSON_NAME] . on ( 'scroll' , S…" at bounding box center [655, 340] width 1168 height 437
type textarea ".from('.grid-line', {"
click at [88, 390] on div "const [PERSON_NAME] = new [PERSON_NAME] ( ) ; [PERSON_NAME] . on ( 'scroll' , S…" at bounding box center [655, 340] width 1168 height 437
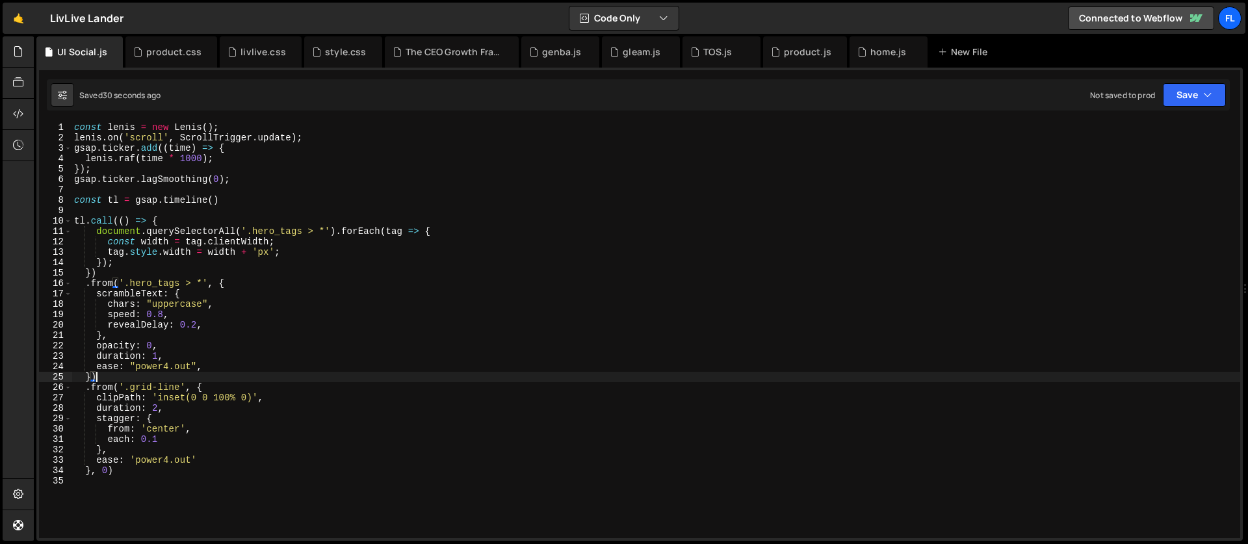
click at [220, 390] on div "const [PERSON_NAME] = new [PERSON_NAME] ( ) ; [PERSON_NAME] . on ( 'scroll' , S…" at bounding box center [655, 340] width 1168 height 437
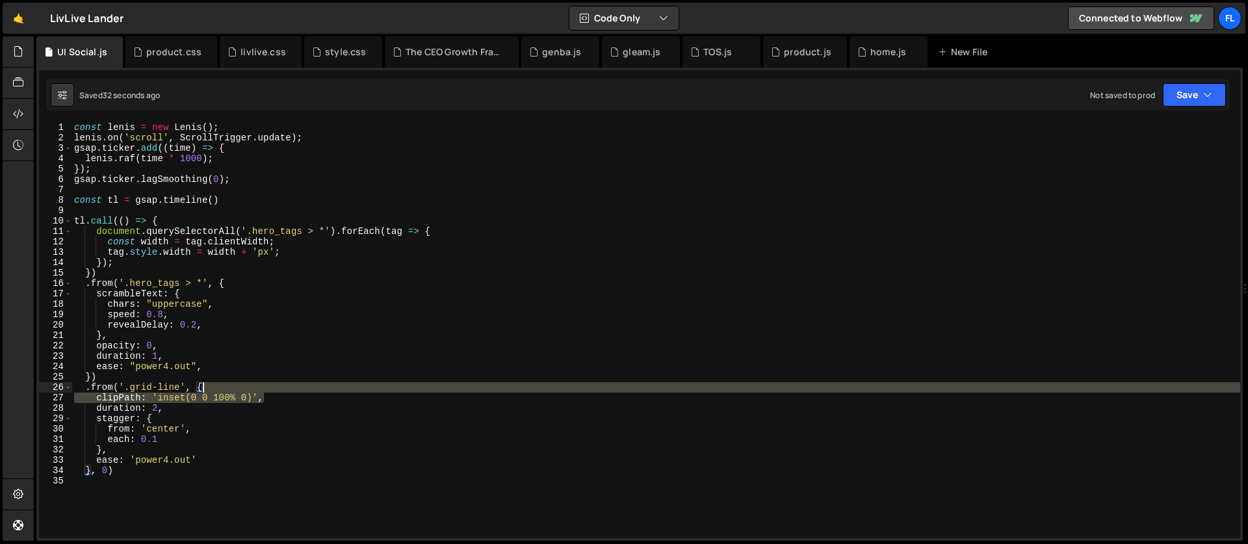
drag, startPoint x: 276, startPoint y: 398, endPoint x: 272, endPoint y: 390, distance: 9.6
click at [272, 390] on div "const [PERSON_NAME] = new [PERSON_NAME] ( ) ; [PERSON_NAME] . on ( 'scroll' , S…" at bounding box center [655, 340] width 1168 height 437
type textarea ".from('.grid-line', {"
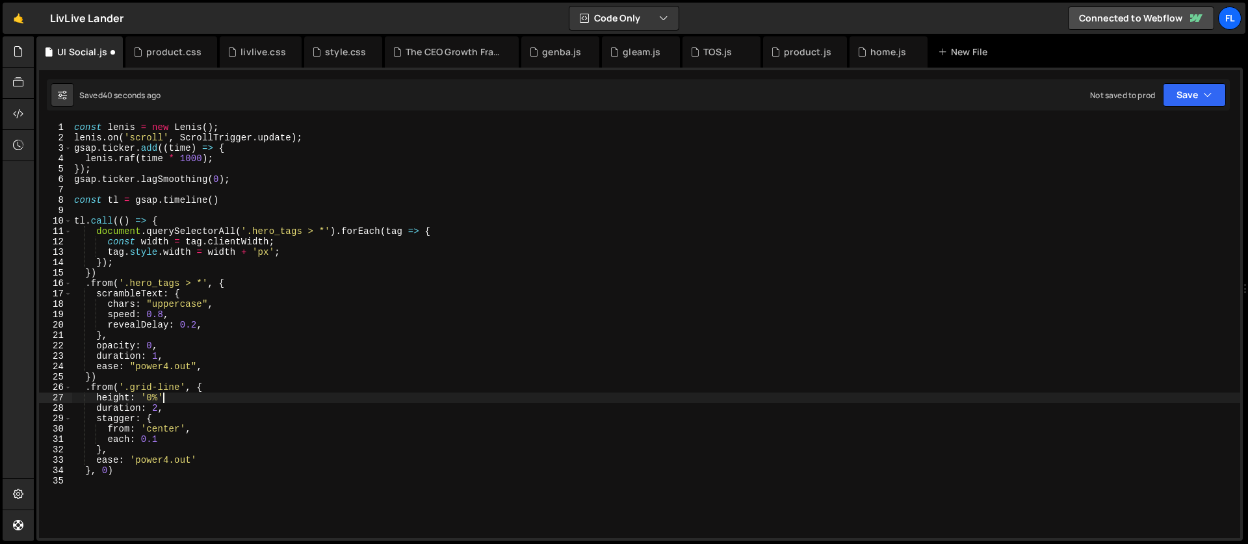
scroll to position [0, 6]
click at [124, 389] on div "const [PERSON_NAME] = new [PERSON_NAME] ( ) ; [PERSON_NAME] . on ( 'scroll' , S…" at bounding box center [655, 340] width 1168 height 437
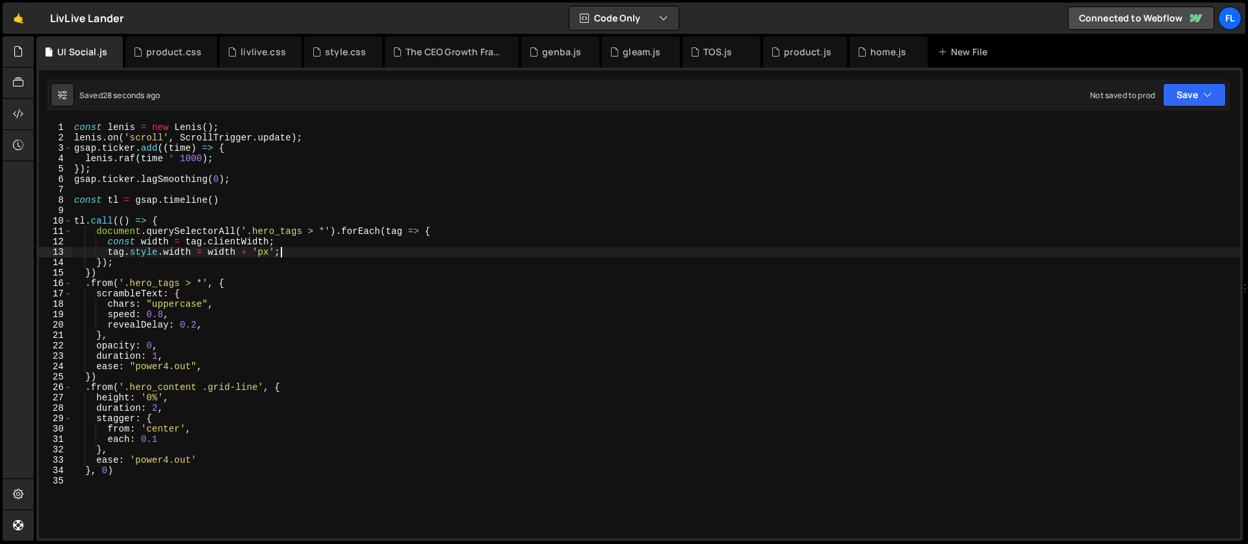
click at [298, 251] on div "const [PERSON_NAME] = new [PERSON_NAME] ( ) ; [PERSON_NAME] . on ( 'scroll' , S…" at bounding box center [655, 340] width 1168 height 437
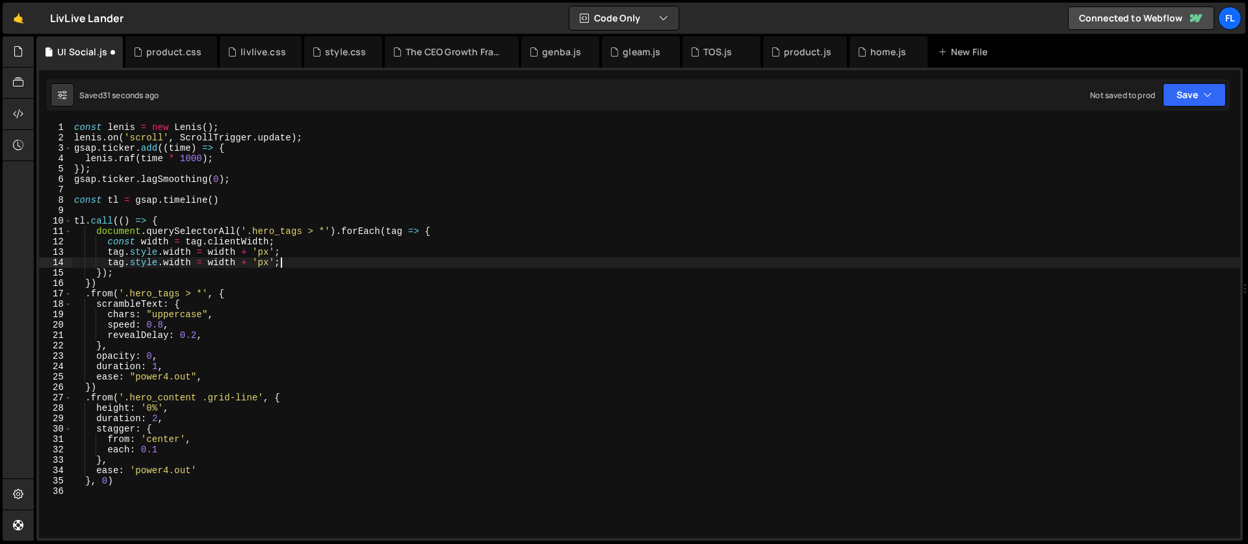
click at [174, 264] on div "const [PERSON_NAME] = new [PERSON_NAME] ( ) ; [PERSON_NAME] . on ( 'scroll' , S…" at bounding box center [655, 340] width 1168 height 437
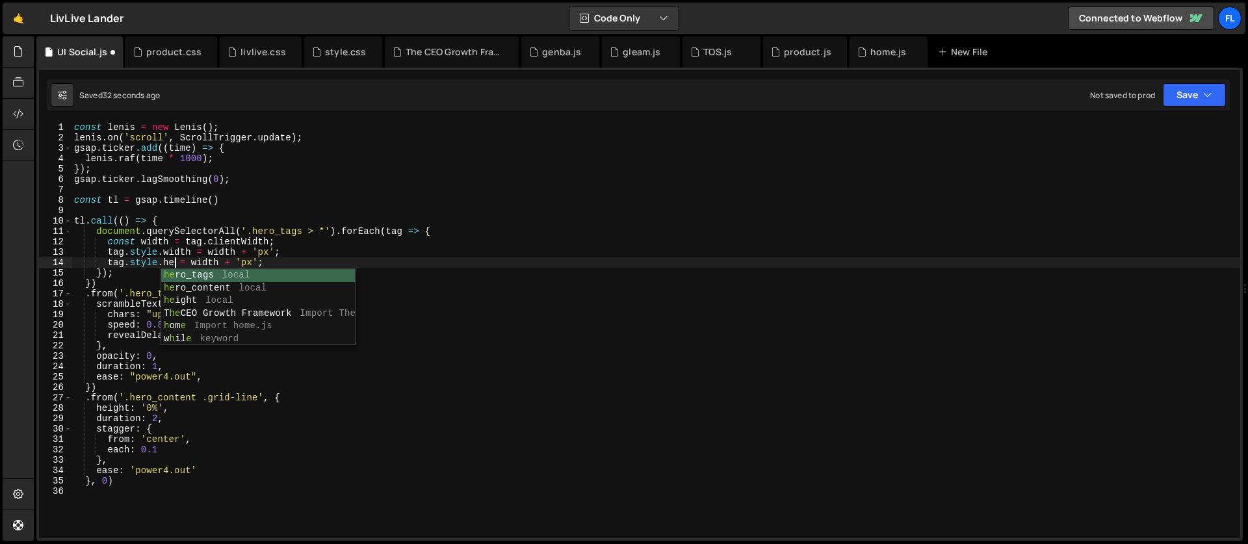
scroll to position [0, 8]
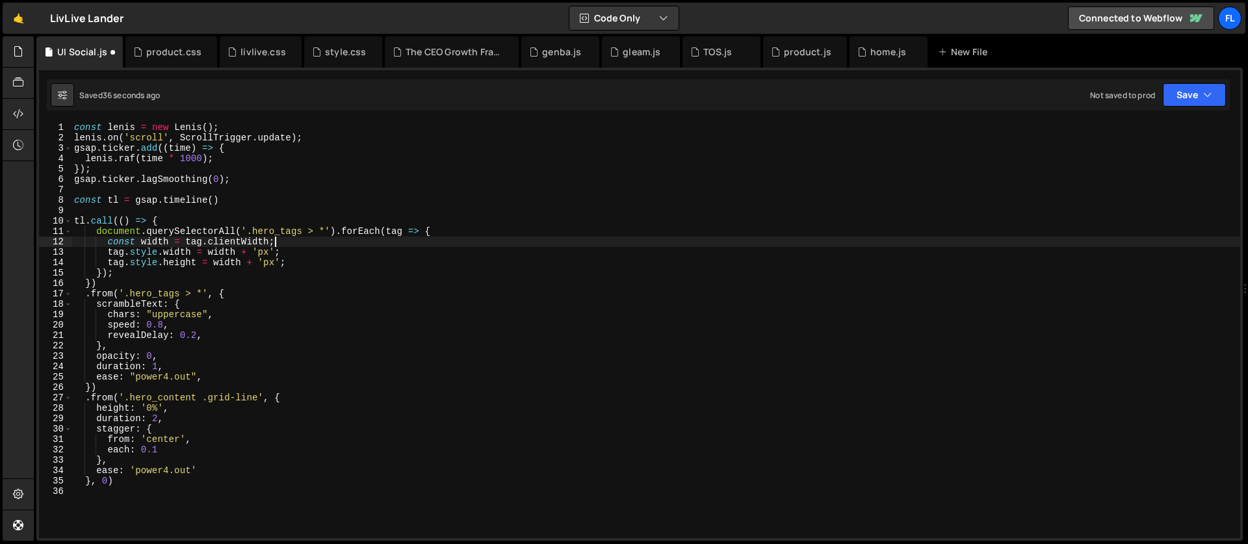
click at [281, 242] on div "const [PERSON_NAME] = new [PERSON_NAME] ( ) ; [PERSON_NAME] . on ( 'scroll' , S…" at bounding box center [655, 340] width 1168 height 437
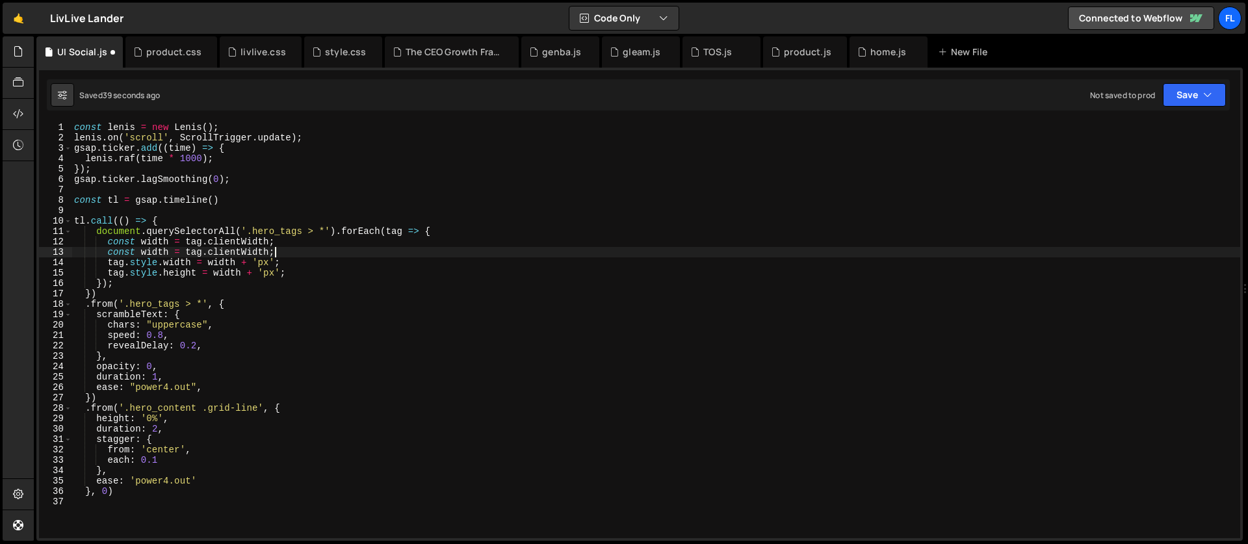
click at [150, 250] on div "const [PERSON_NAME] = new [PERSON_NAME] ( ) ; [PERSON_NAME] . on ( 'scroll' , S…" at bounding box center [655, 340] width 1168 height 437
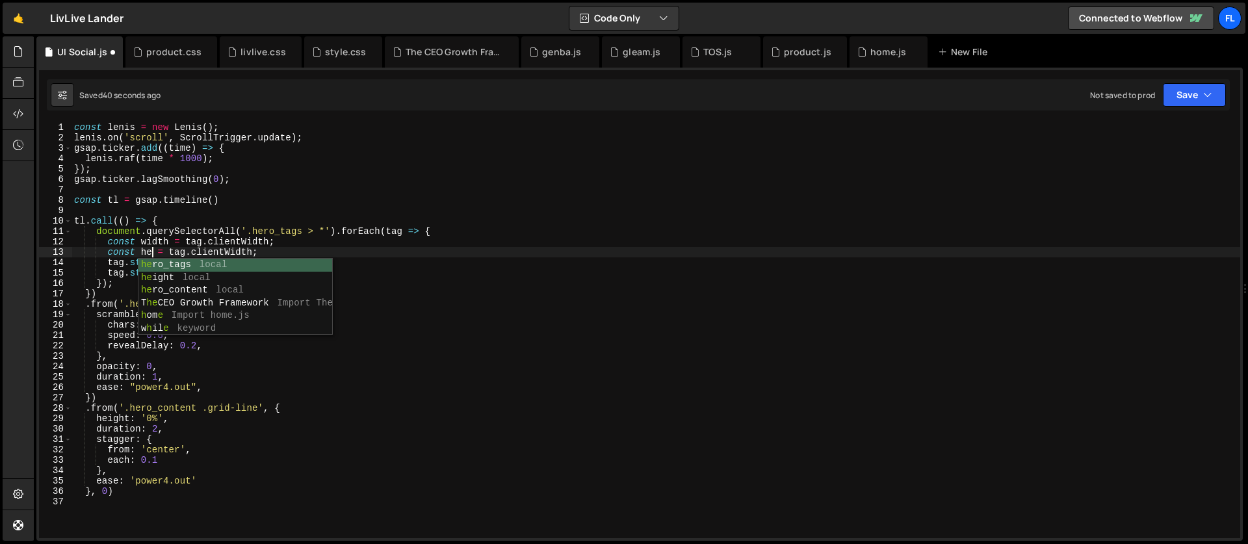
scroll to position [0, 6]
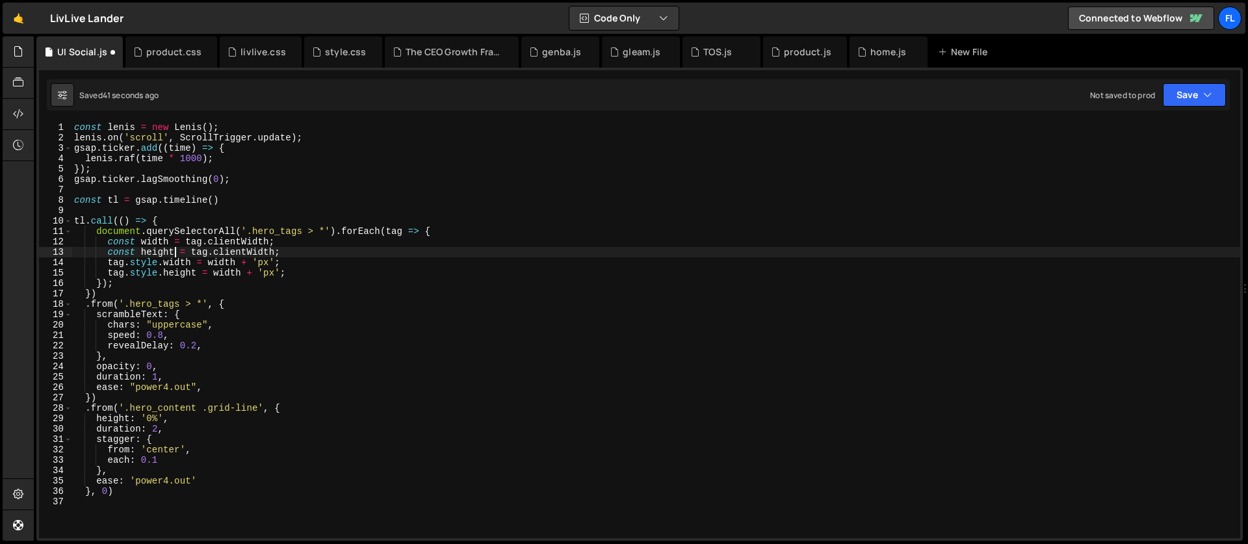
click at [253, 249] on div "const [PERSON_NAME] = new [PERSON_NAME] ( ) ; [PERSON_NAME] . on ( 'scroll' , S…" at bounding box center [655, 340] width 1168 height 437
click at [231, 276] on div "const [PERSON_NAME] = new [PERSON_NAME] ( ) ; [PERSON_NAME] . on ( 'scroll' , S…" at bounding box center [655, 340] width 1168 height 437
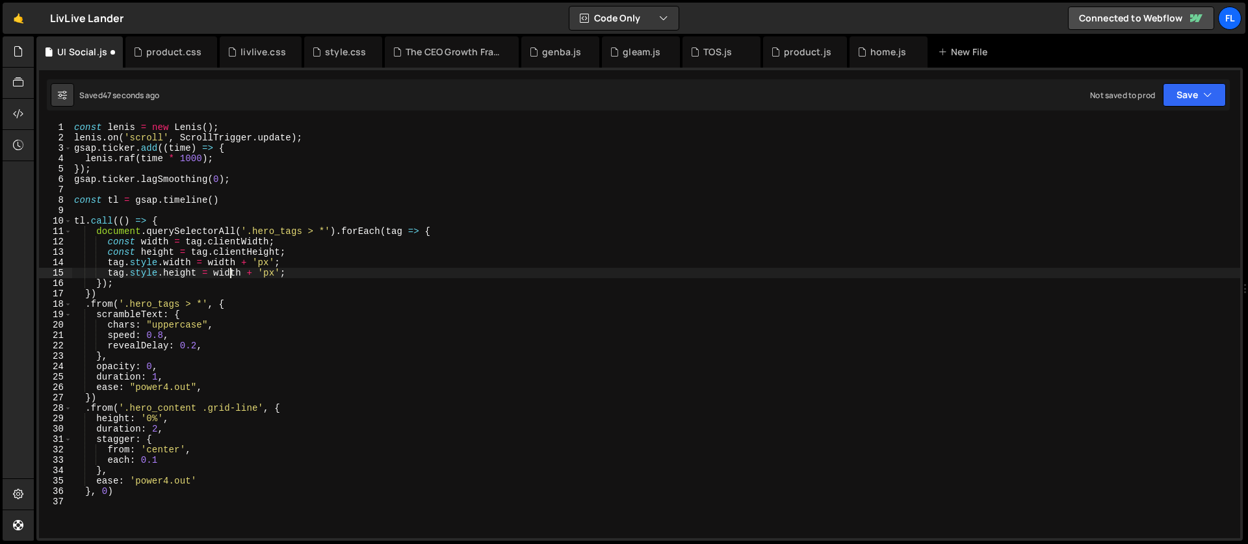
click at [231, 276] on div "const [PERSON_NAME] = new [PERSON_NAME] ( ) ; [PERSON_NAME] . on ( 'scroll' , S…" at bounding box center [655, 340] width 1168 height 437
click at [159, 378] on div "const [PERSON_NAME] = new [PERSON_NAME] ( ) ; [PERSON_NAME] . on ( 'scroll' , S…" at bounding box center [655, 340] width 1168 height 437
click at [197, 347] on div "const [PERSON_NAME] = new [PERSON_NAME] ( ) ; [PERSON_NAME] . on ( 'scroll' , S…" at bounding box center [655, 340] width 1168 height 437
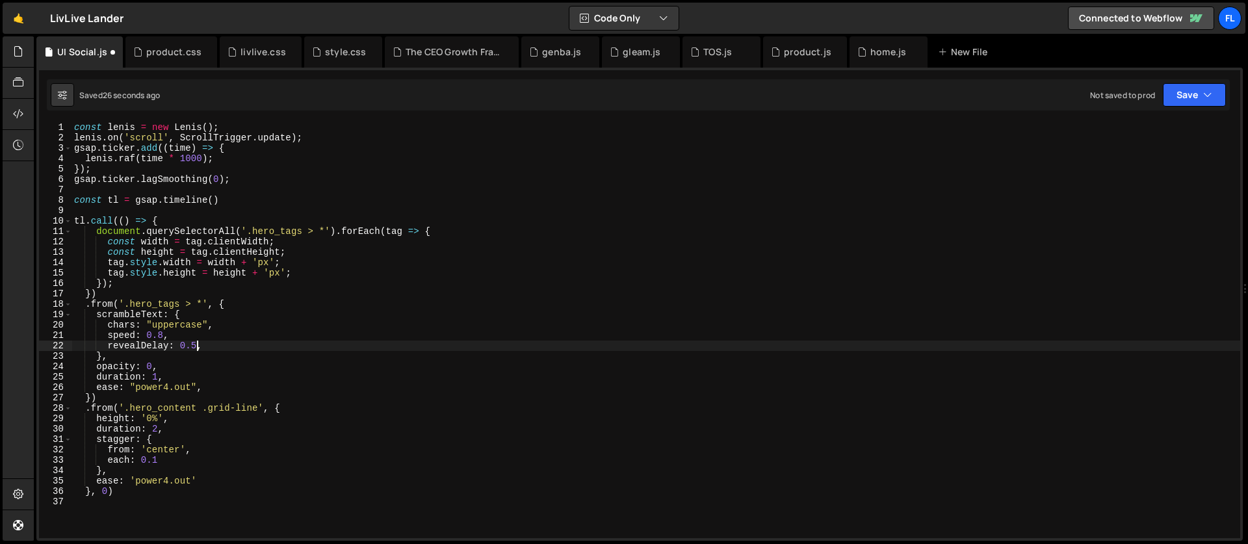
scroll to position [0, 8]
click at [159, 373] on div "const [PERSON_NAME] = new [PERSON_NAME] ( ) ; [PERSON_NAME] . on ( 'scroll' , S…" at bounding box center [655, 340] width 1168 height 437
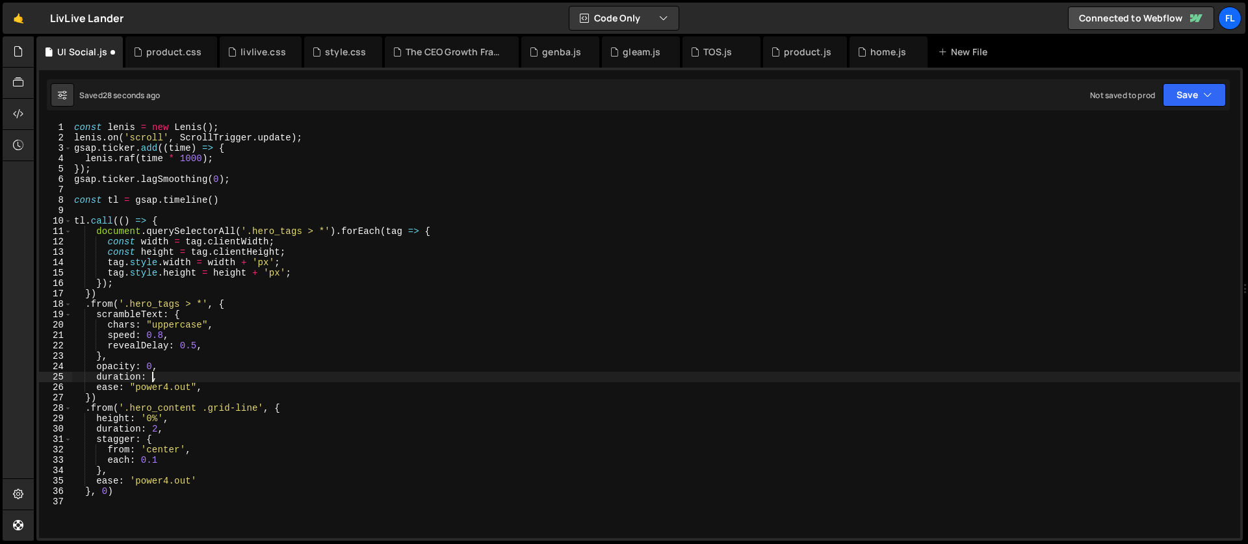
scroll to position [0, 5]
click at [327, 229] on div "const [PERSON_NAME] = new [PERSON_NAME] ( ) ; [PERSON_NAME] . on ( 'scroll' , S…" at bounding box center [655, 340] width 1168 height 437
click at [438, 237] on div "const [PERSON_NAME] = new [PERSON_NAME] ( ) ; [PERSON_NAME] . on ( 'scroll' , S…" at bounding box center [655, 340] width 1168 height 437
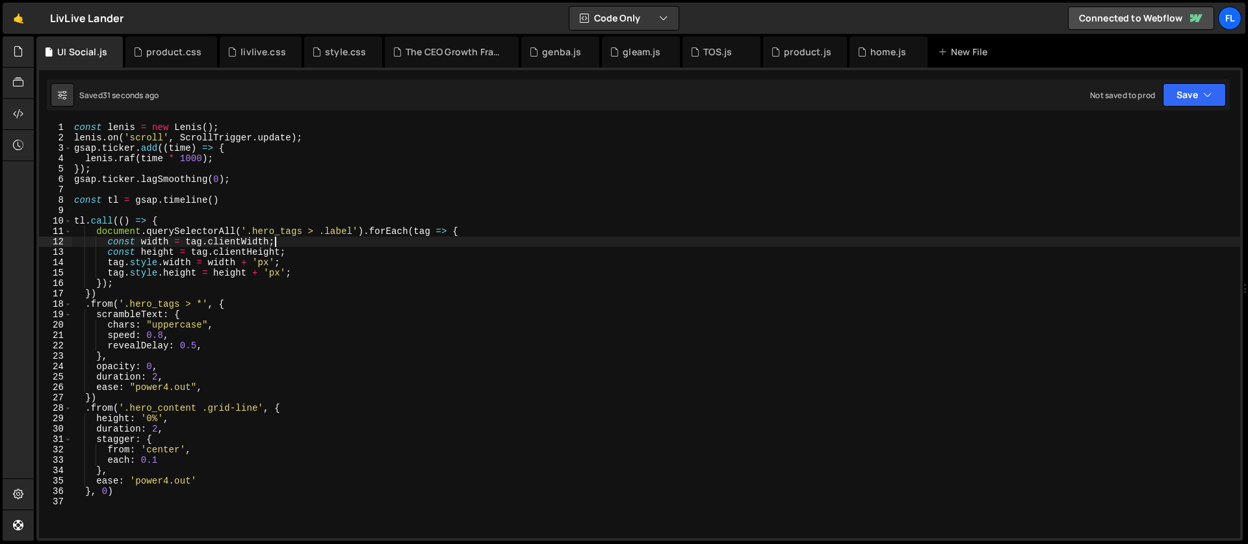
click at [202, 305] on div "const [PERSON_NAME] = new [PERSON_NAME] ( ) ; [PERSON_NAME] . on ( 'scroll' , S…" at bounding box center [655, 340] width 1168 height 437
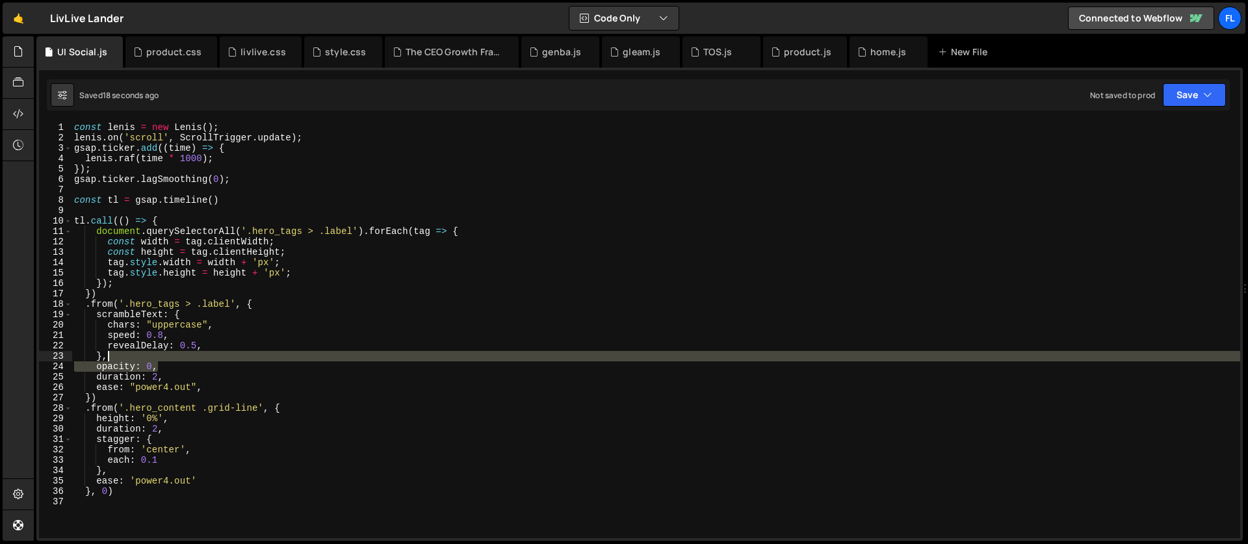
drag, startPoint x: 162, startPoint y: 369, endPoint x: 155, endPoint y: 360, distance: 11.2
click at [155, 360] on div "const [PERSON_NAME] = new [PERSON_NAME] ( ) ; [PERSON_NAME] . on ( 'scroll' , S…" at bounding box center [655, 340] width 1168 height 437
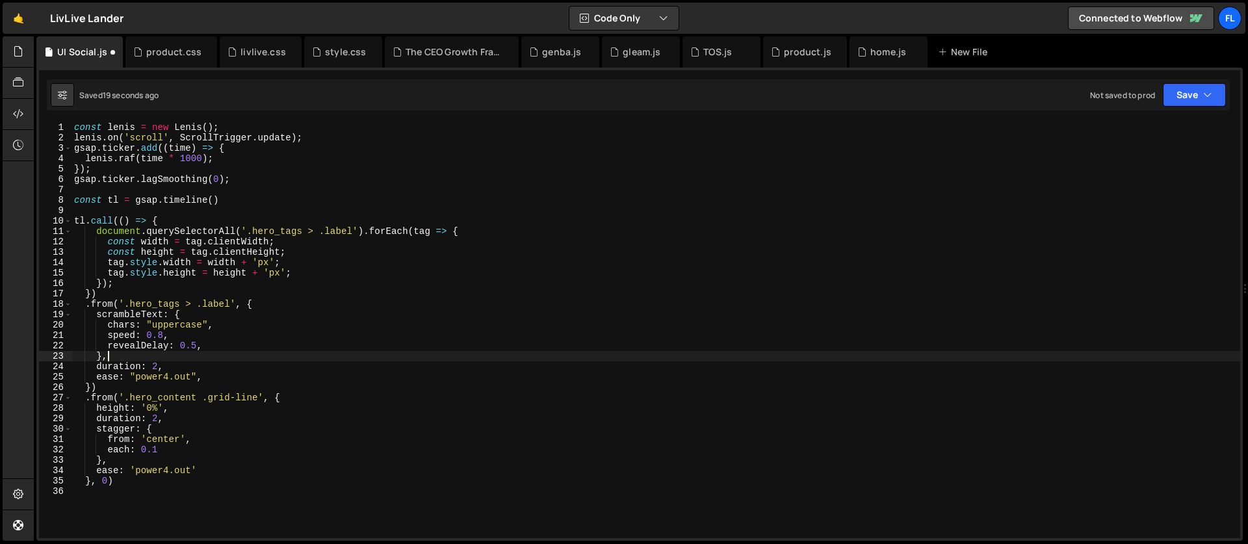
click at [263, 304] on div "const [PERSON_NAME] = new [PERSON_NAME] ( ) ; [PERSON_NAME] . on ( 'scroll' , S…" at bounding box center [655, 340] width 1168 height 437
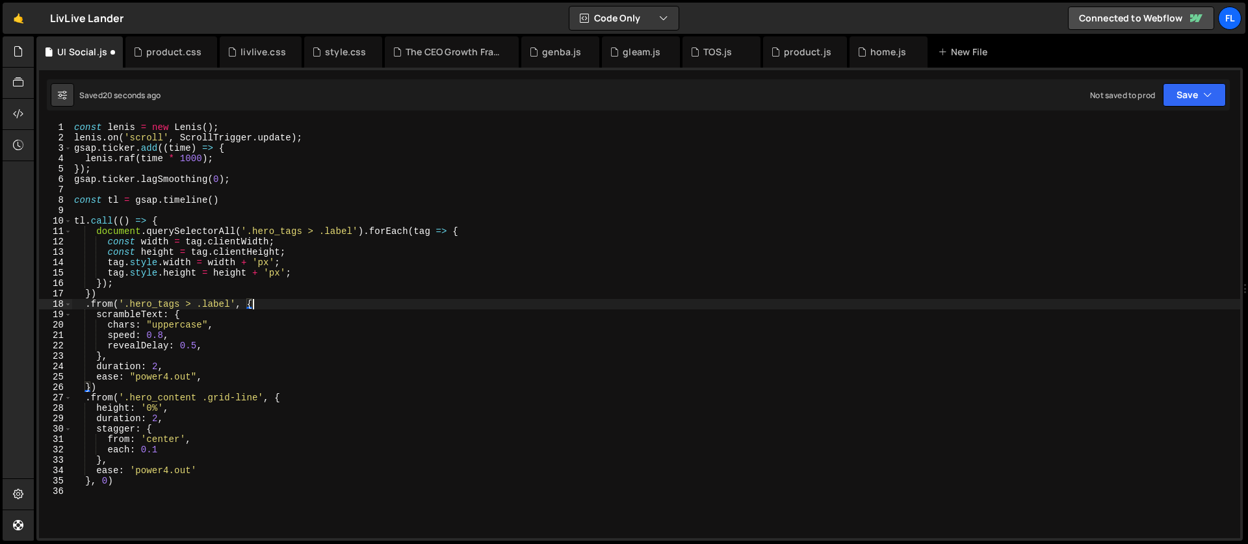
click at [120, 384] on div "const [PERSON_NAME] = new [PERSON_NAME] ( ) ; [PERSON_NAME] . on ( 'scroll' , S…" at bounding box center [655, 340] width 1168 height 437
type textarea "})"
type textarea ".from('.hero_tags > *', {)"
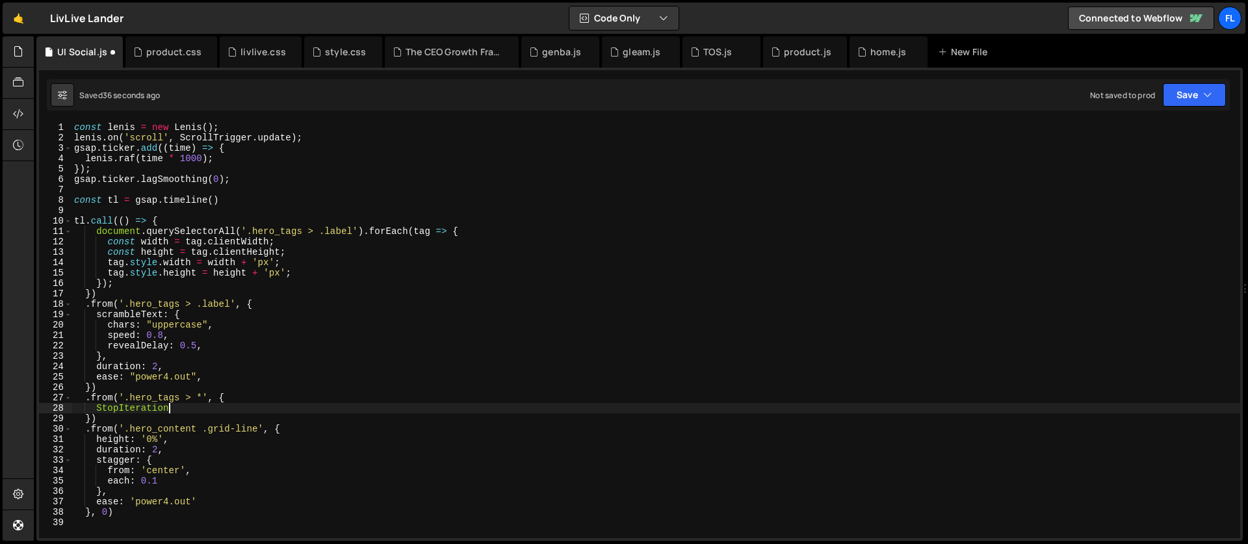
scroll to position [0, 6]
type textarea "S"
type textarea "opacity: 0,"
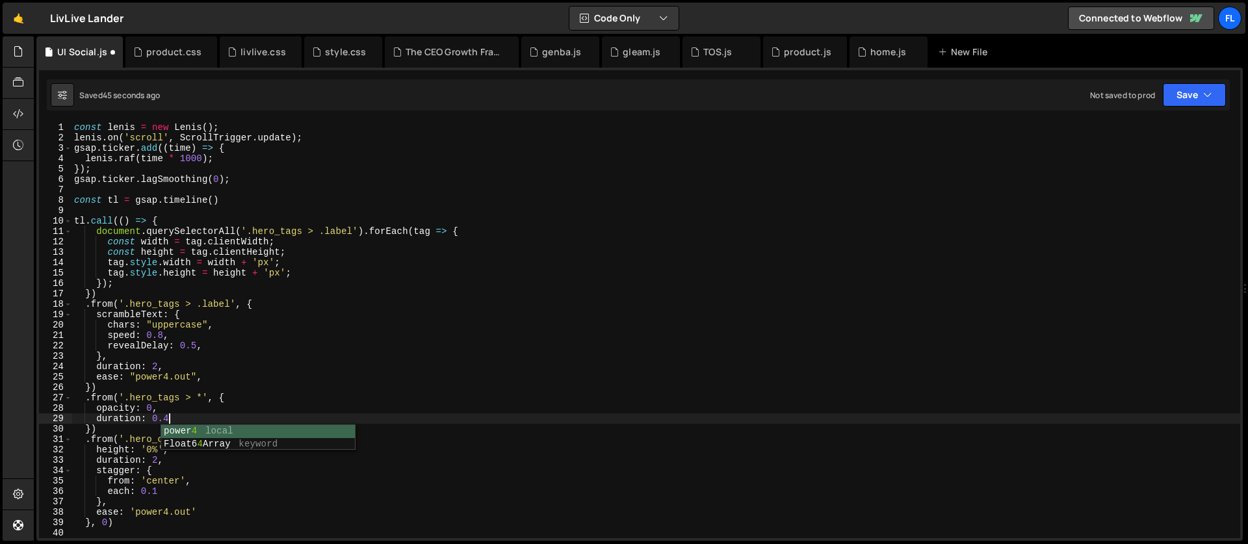
type textarea "duration: 0.4,"
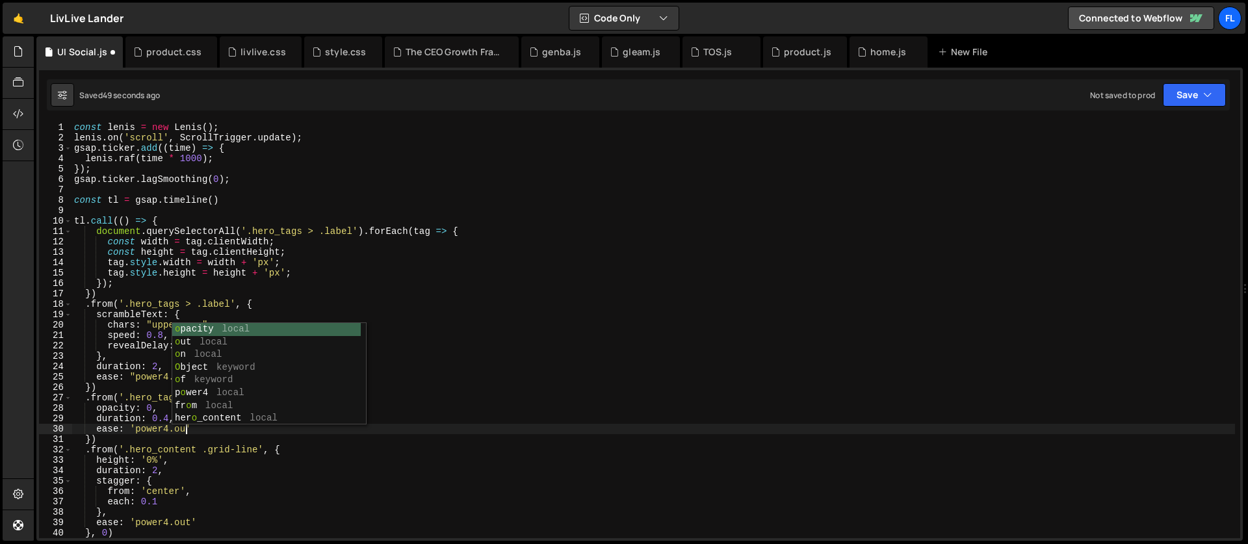
scroll to position [0, 8]
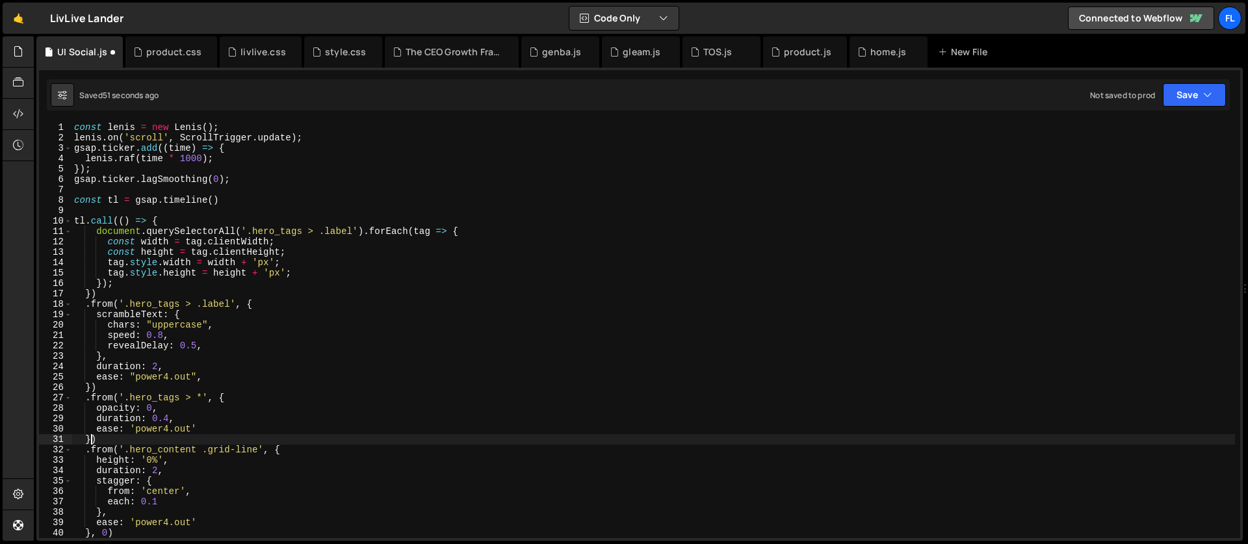
click at [90, 438] on div "const [PERSON_NAME] = new [PERSON_NAME] ( ) ; [PERSON_NAME] . on ( 'scroll' , S…" at bounding box center [652, 340] width 1163 height 437
click at [393, 281] on div "const [PERSON_NAME] = new [PERSON_NAME] ( ) ; [PERSON_NAME] . on ( 'scroll' , S…" at bounding box center [652, 340] width 1163 height 437
click at [169, 417] on div "const [PERSON_NAME] = new [PERSON_NAME] ( ) ; [PERSON_NAME] . on ( 'scroll' , S…" at bounding box center [652, 340] width 1163 height 437
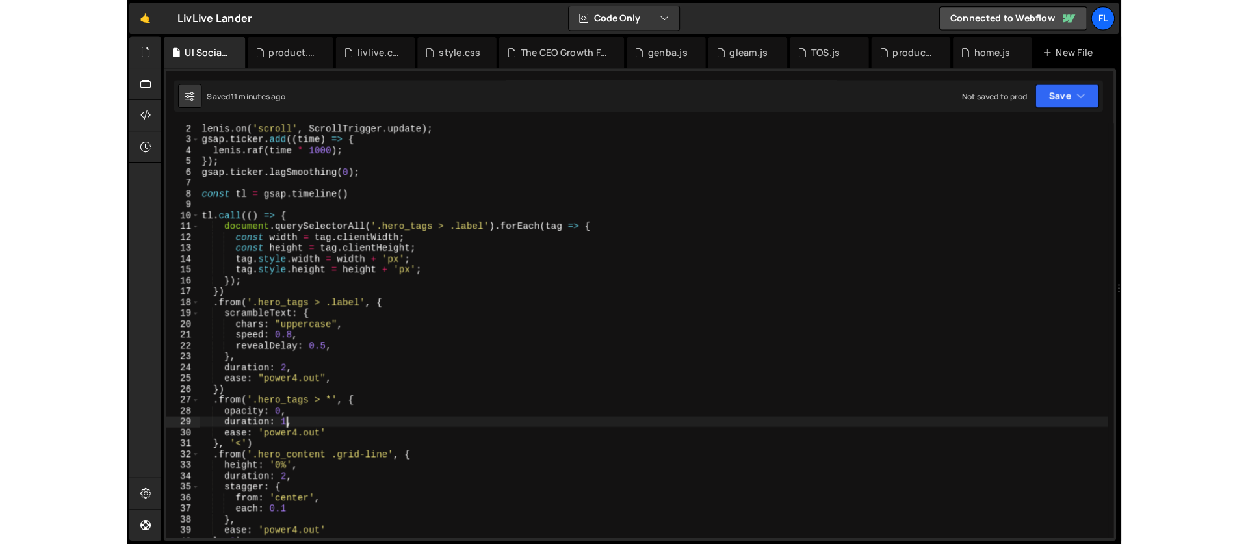
scroll to position [75, 0]
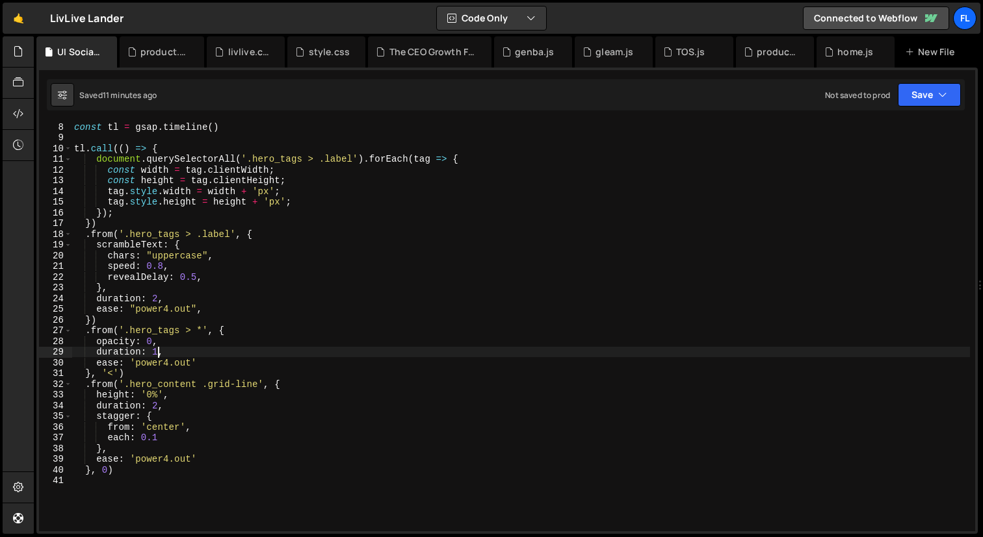
click at [169, 383] on div "const tl = gsap . timeline ( ) tl . call (( ) => { document . querySelectorAll …" at bounding box center [520, 337] width 898 height 431
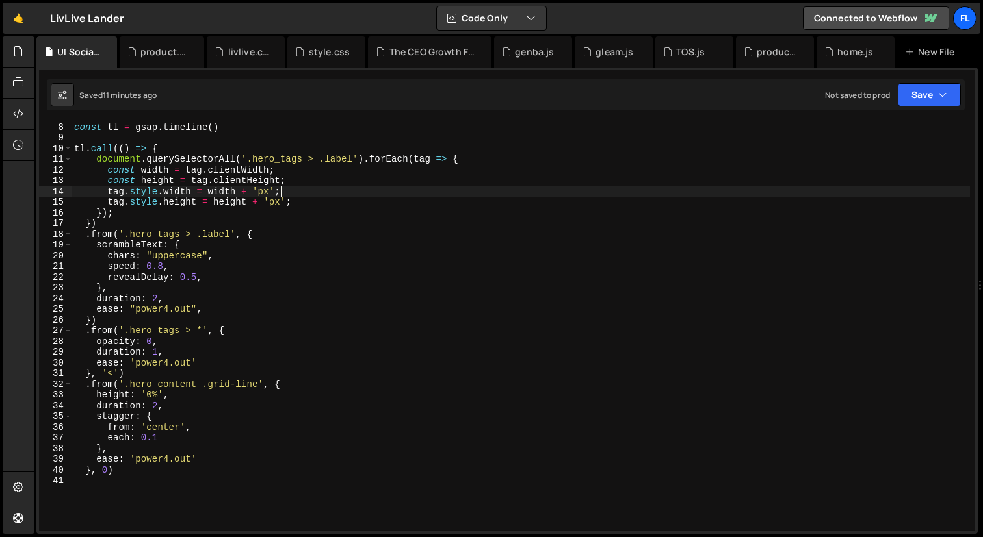
click at [468, 193] on div "const tl = gsap . timeline ( ) tl . call (( ) => { document . querySelectorAll …" at bounding box center [520, 337] width 898 height 431
type textarea "tag.style.width = width + 'px';"
